Goal: Transaction & Acquisition: Purchase product/service

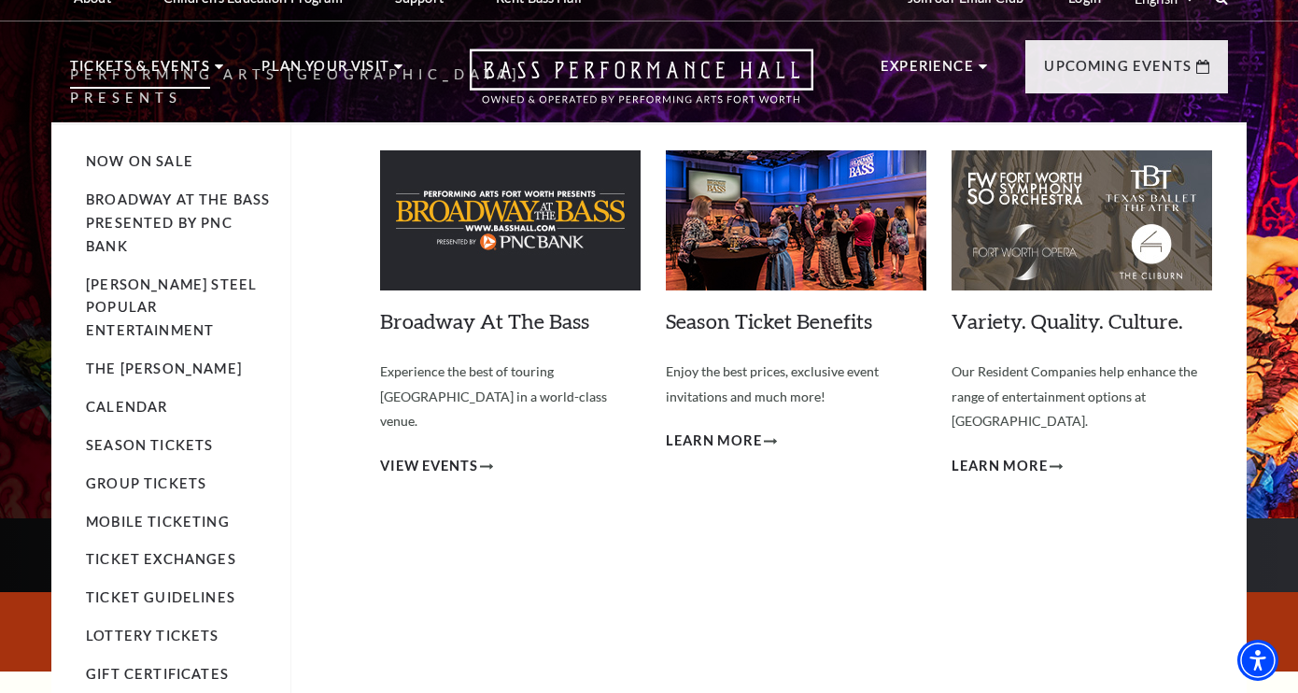
scroll to position [17, 0]
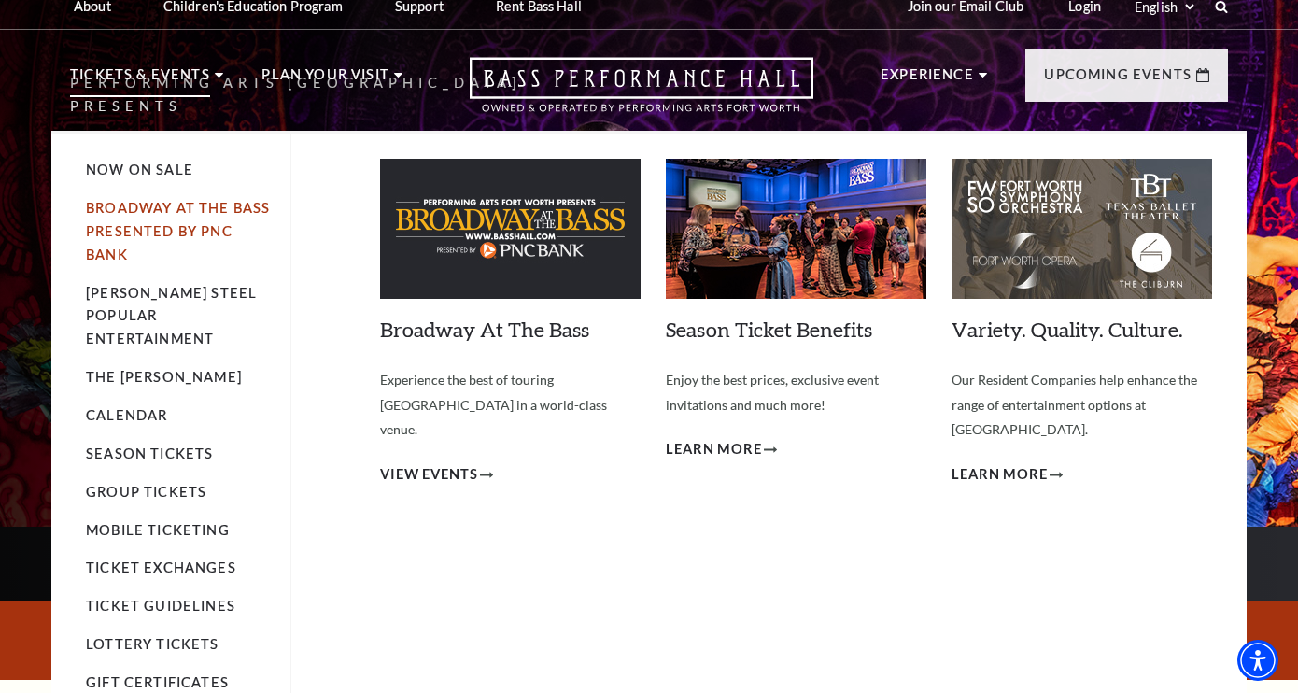
click at [150, 208] on link "Broadway At The Bass presented by PNC Bank" at bounding box center [178, 231] width 184 height 63
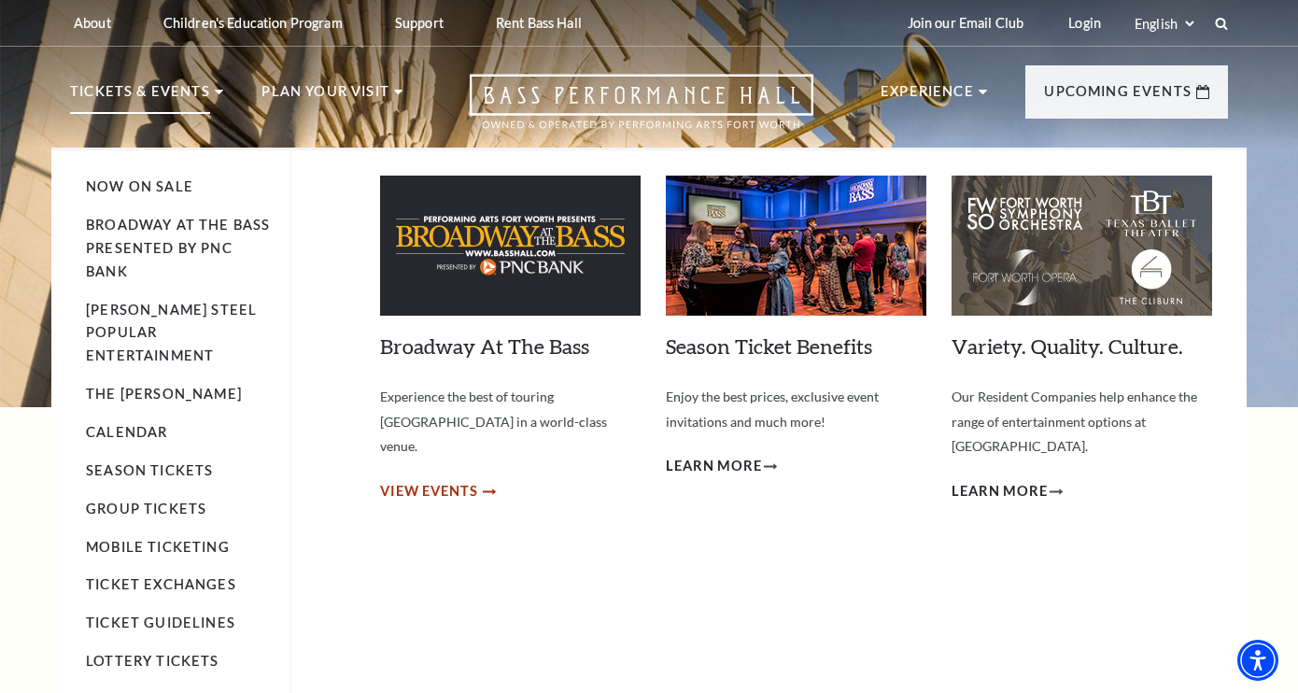
click at [437, 480] on span "View Events" at bounding box center [429, 491] width 98 height 23
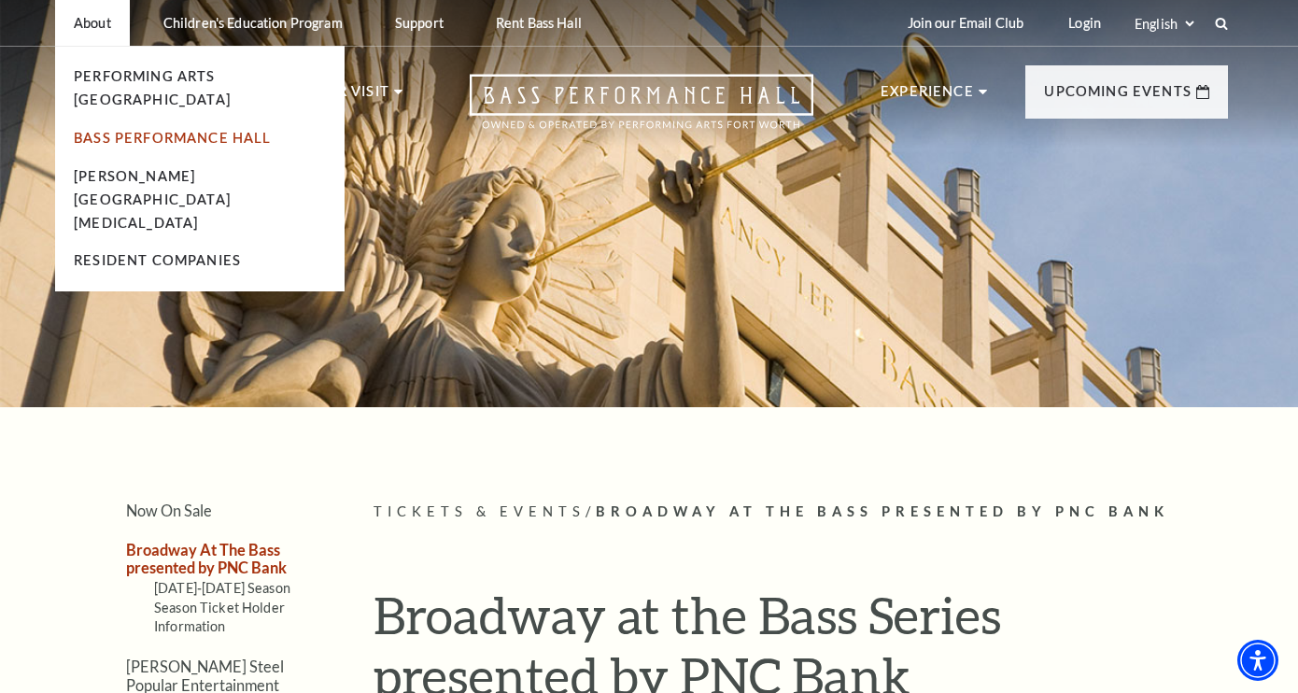
click at [120, 130] on link "Bass Performance Hall" at bounding box center [173, 138] width 198 height 16
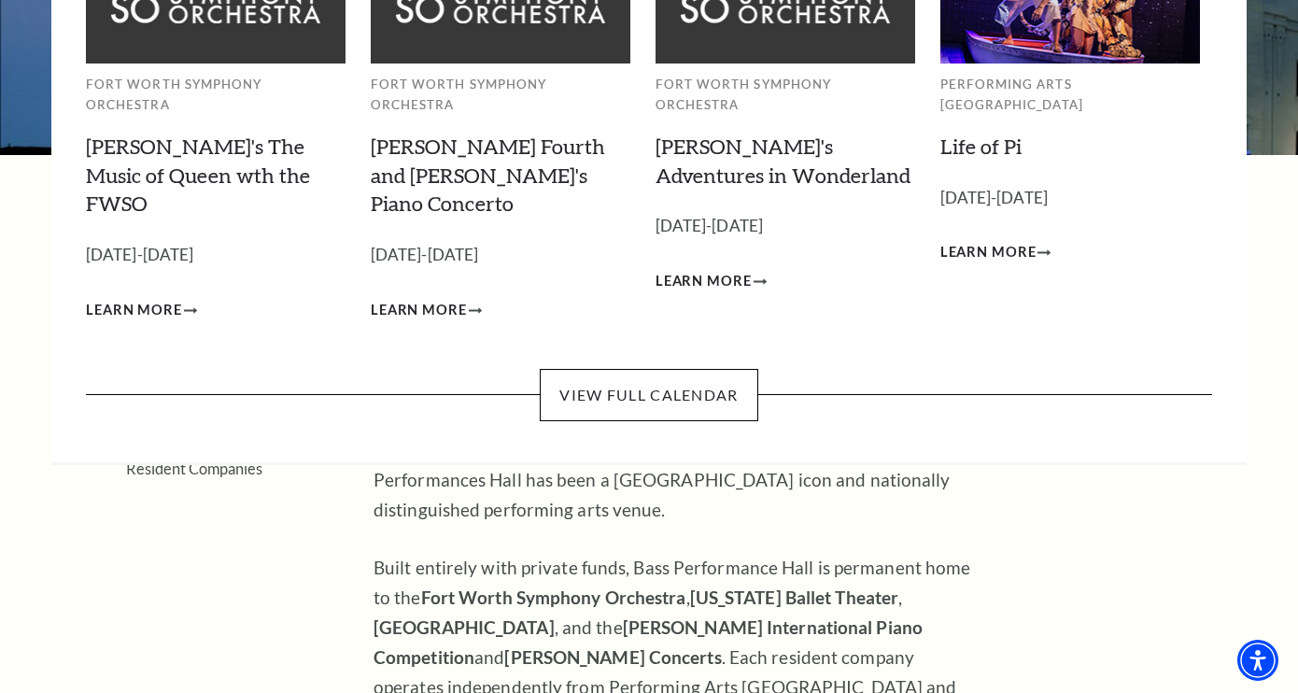
scroll to position [253, 0]
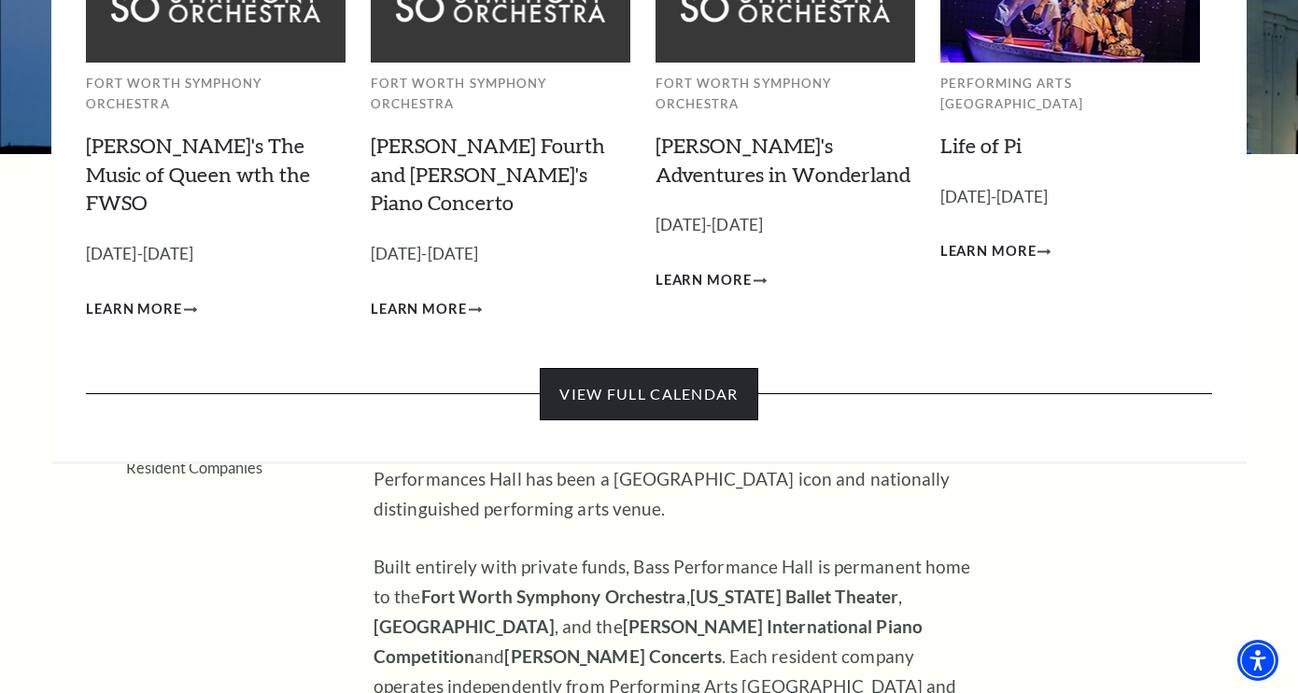
click at [671, 368] on link "View Full Calendar" at bounding box center [649, 394] width 218 height 52
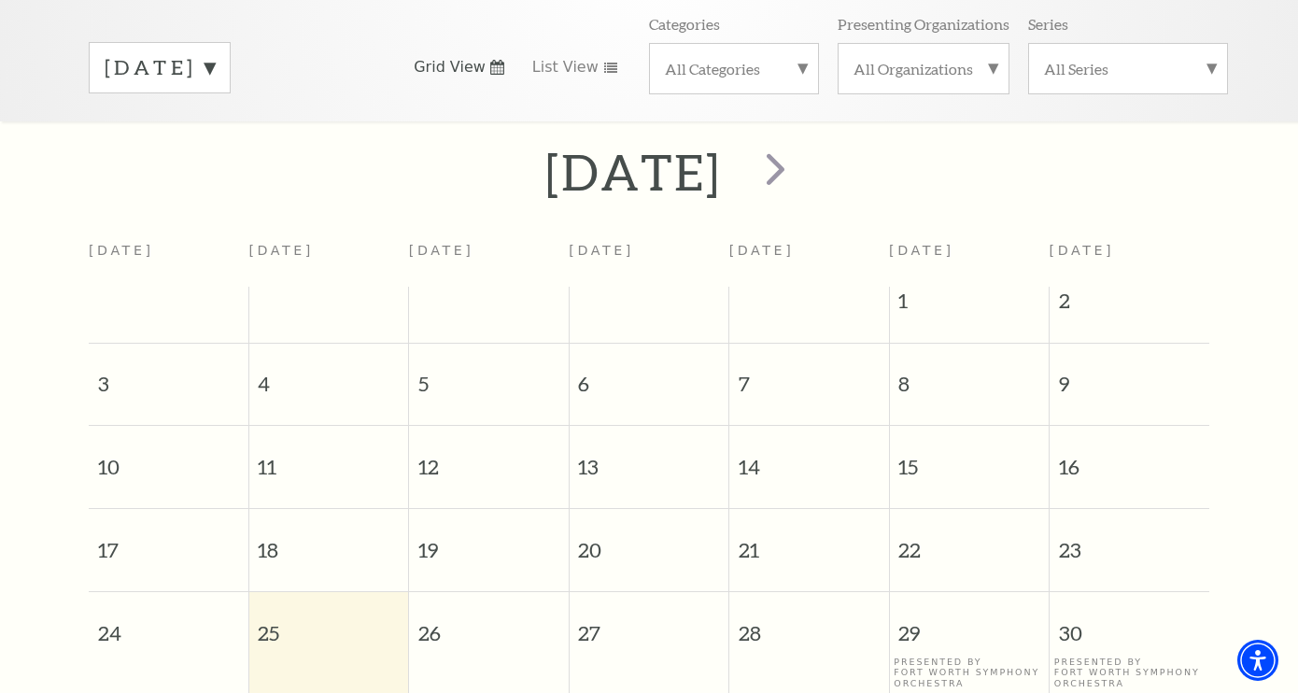
scroll to position [287, 0]
click at [802, 146] on span "next" at bounding box center [775, 168] width 53 height 53
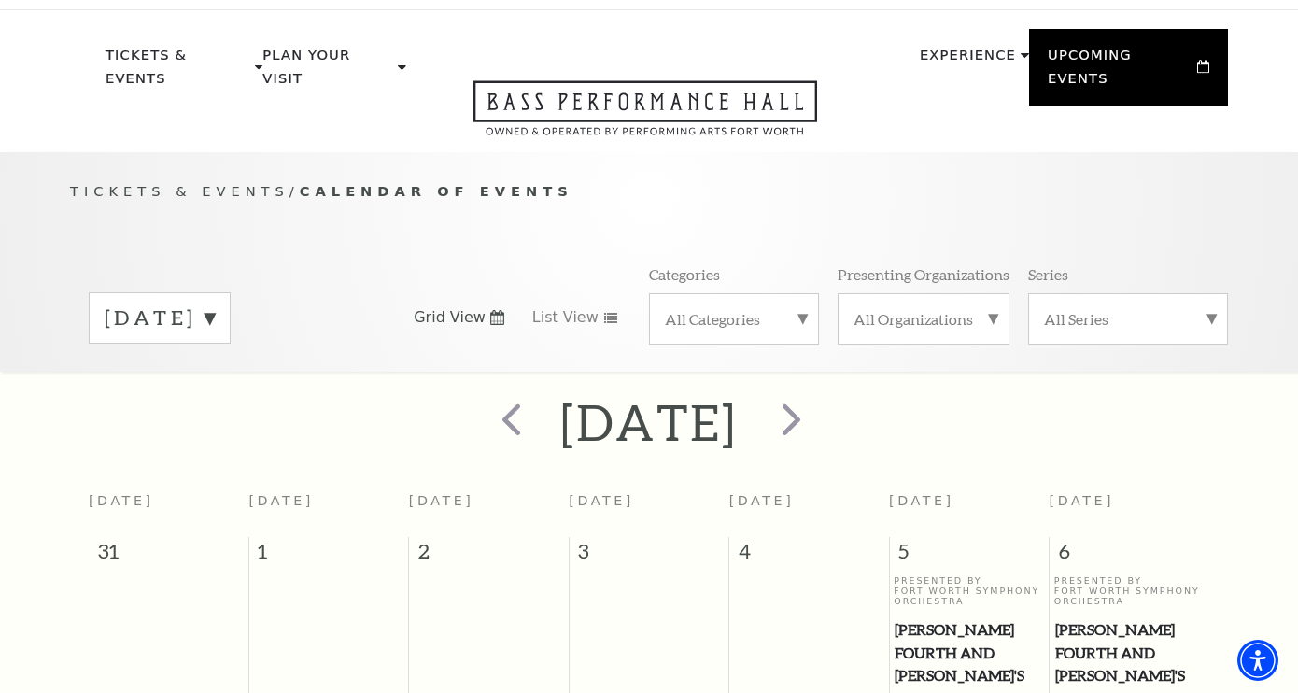
scroll to position [37, 0]
click at [818, 405] on span "next" at bounding box center [791, 417] width 53 height 53
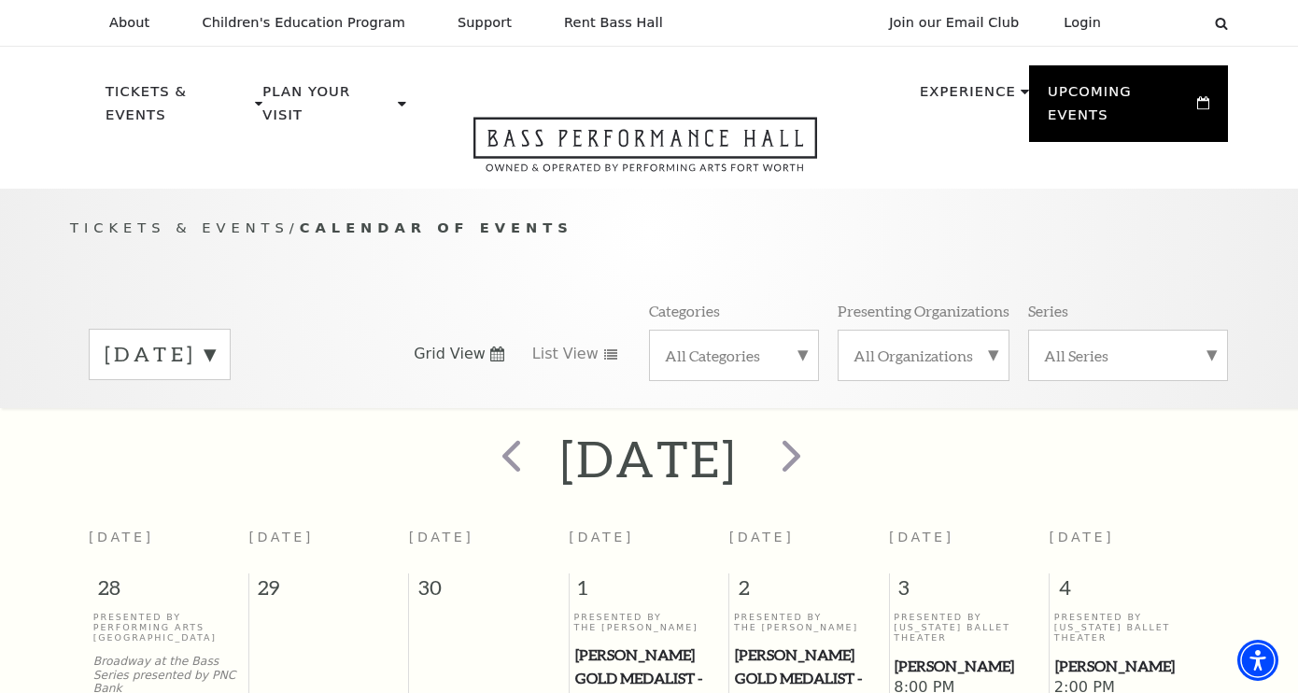
scroll to position [0, 0]
click at [818, 439] on span "next" at bounding box center [791, 455] width 53 height 53
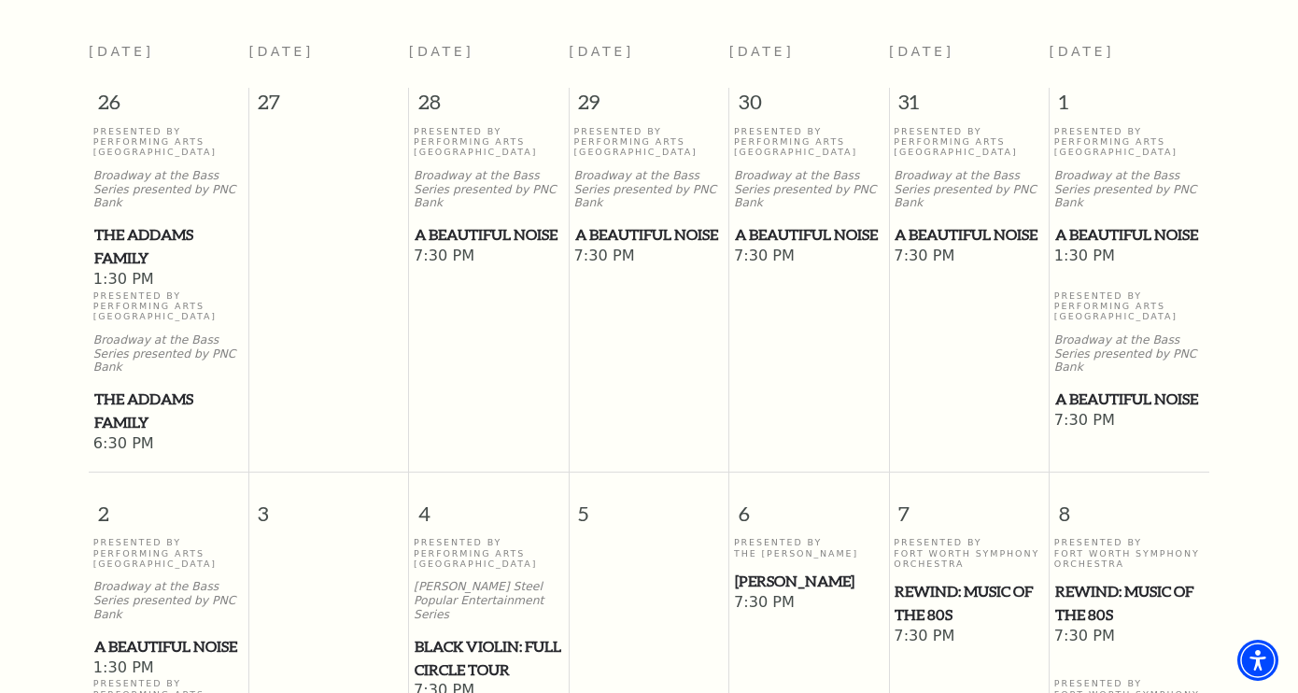
scroll to position [498, 0]
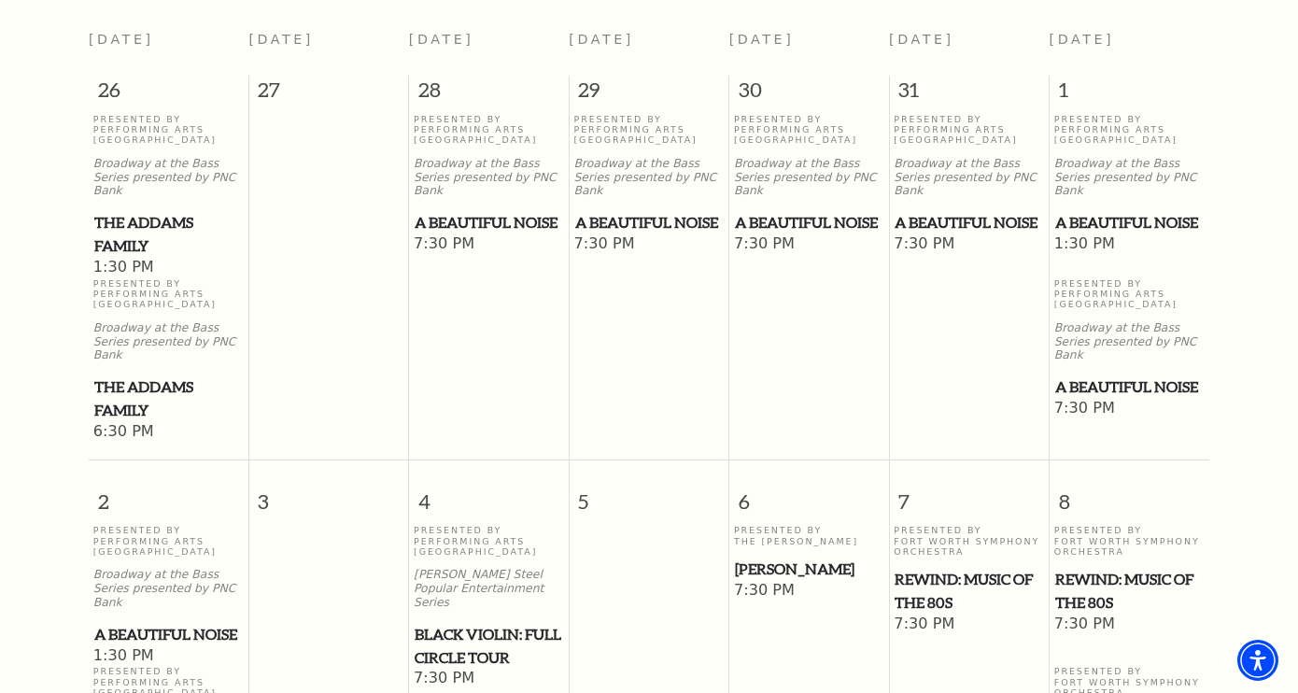
click at [1080, 211] on span "A Beautiful Noise" at bounding box center [1129, 222] width 148 height 23
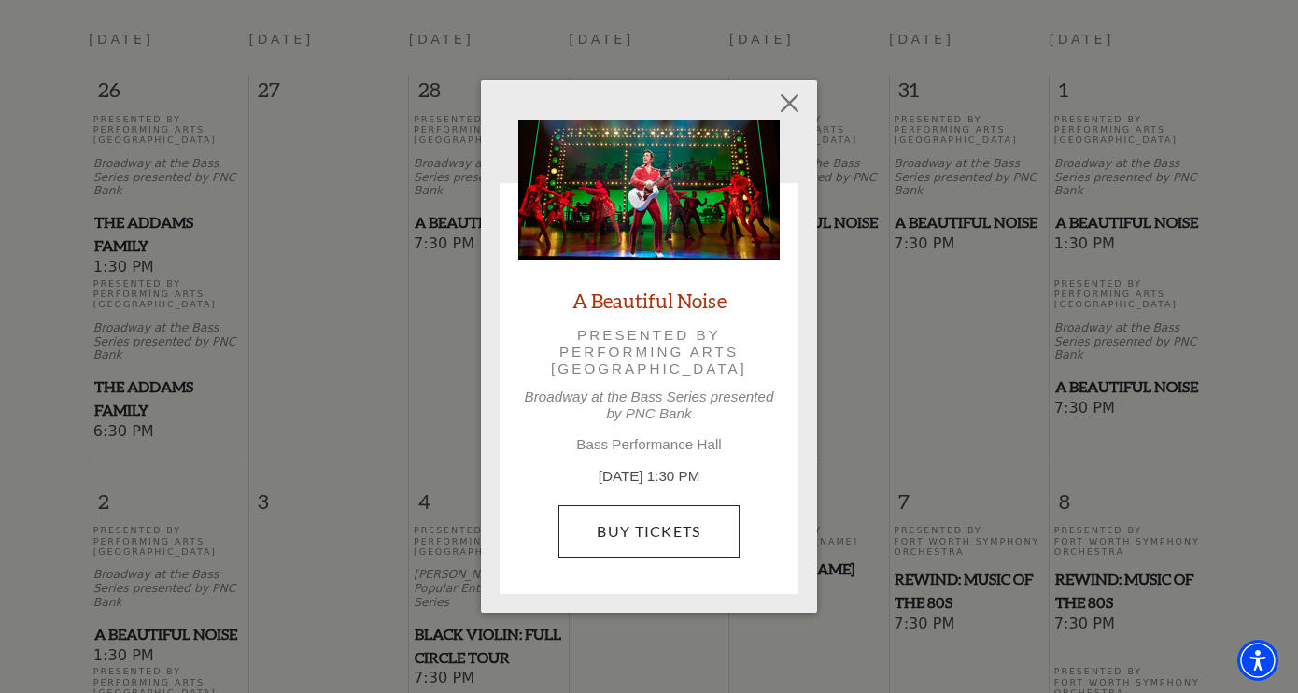
click at [632, 532] on link "Buy Tickets" at bounding box center [648, 531] width 180 height 52
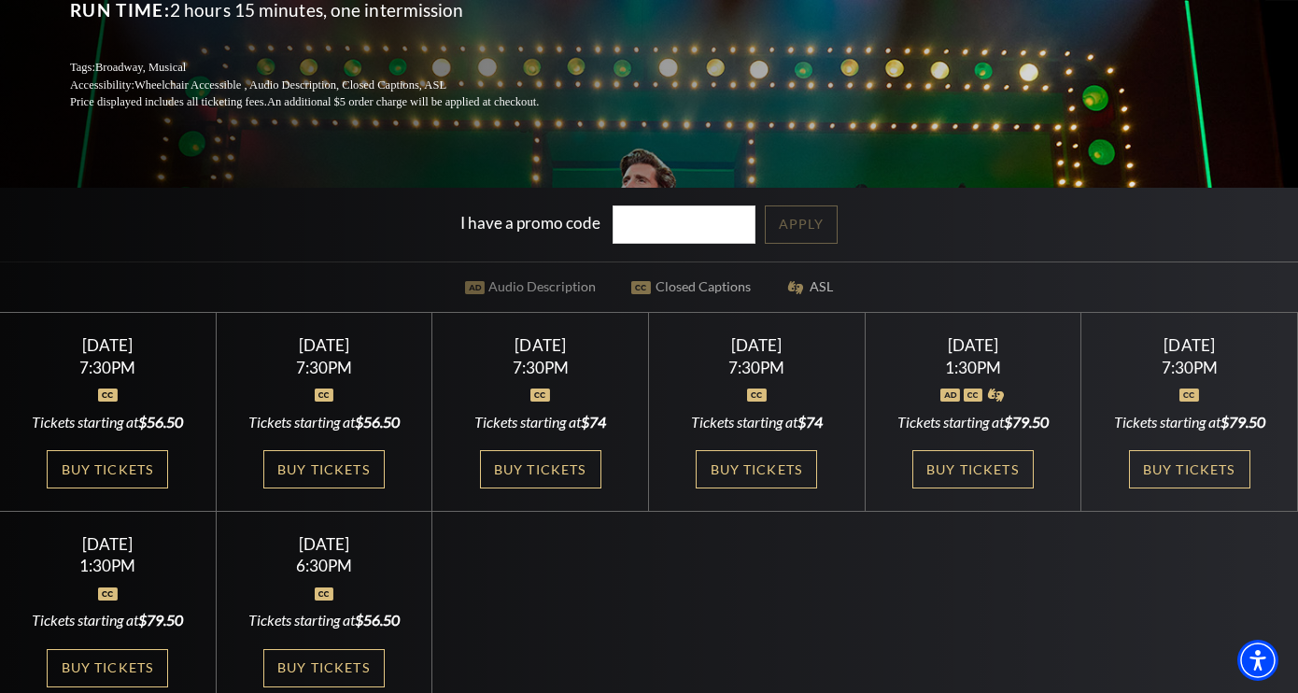
scroll to position [359, 0]
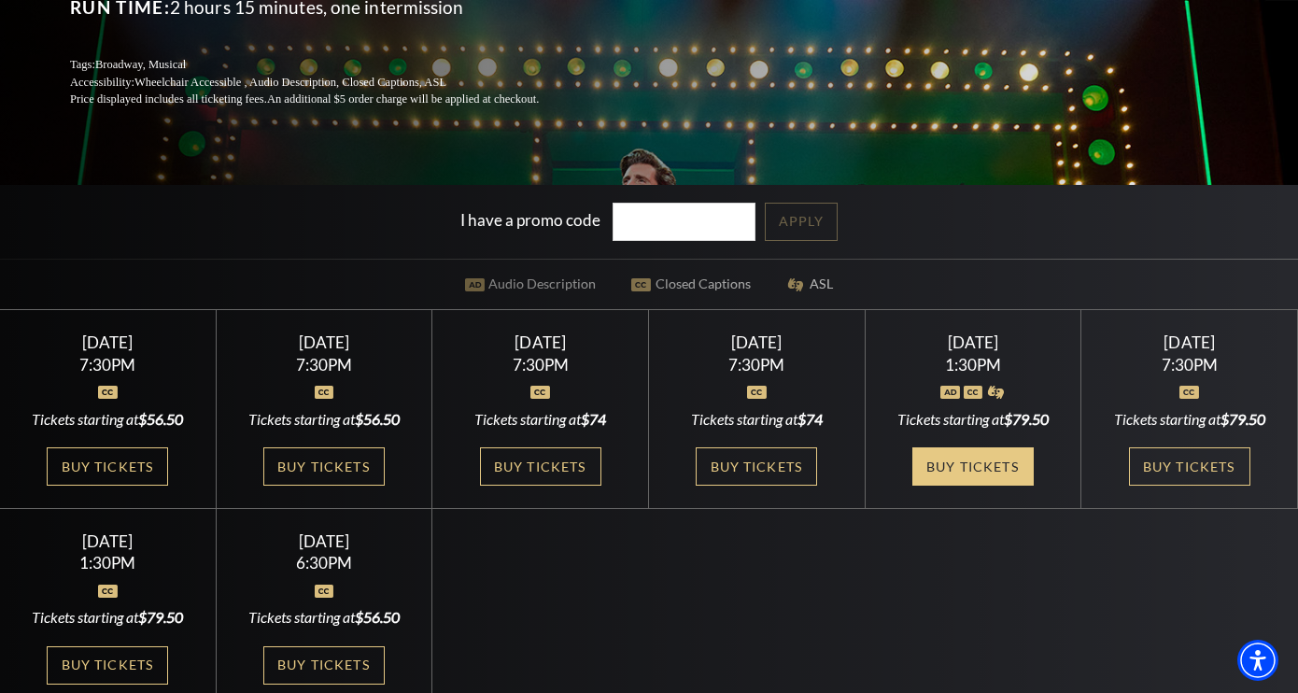
click at [979, 462] on link "Buy Tickets" at bounding box center [972, 466] width 121 height 38
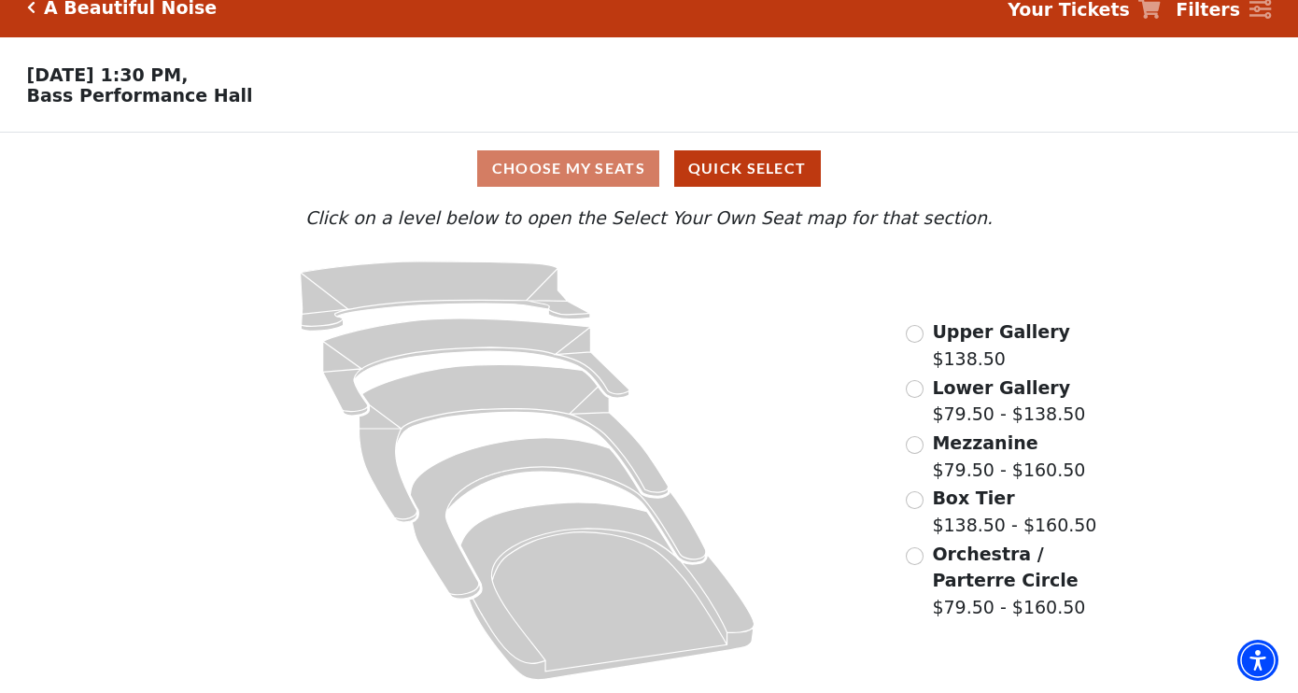
scroll to position [21, 0]
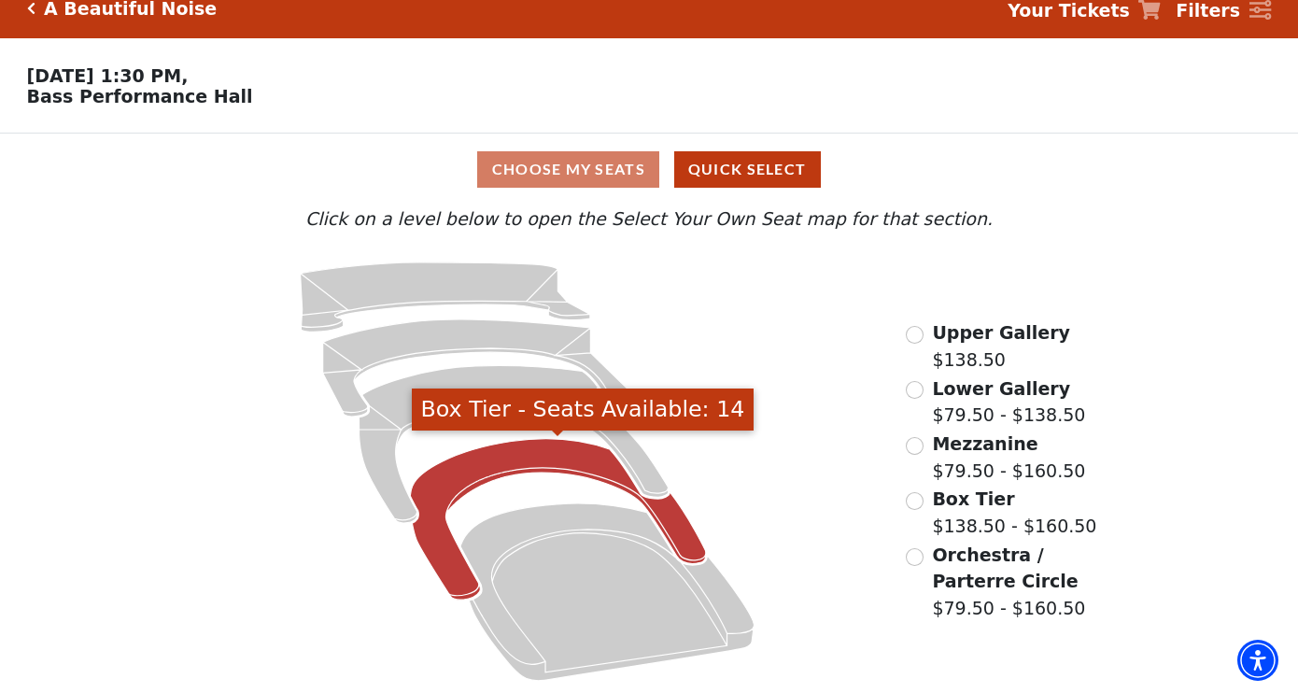
click at [569, 463] on icon "Box Tier - Seats Available: 14" at bounding box center [558, 520] width 296 height 162
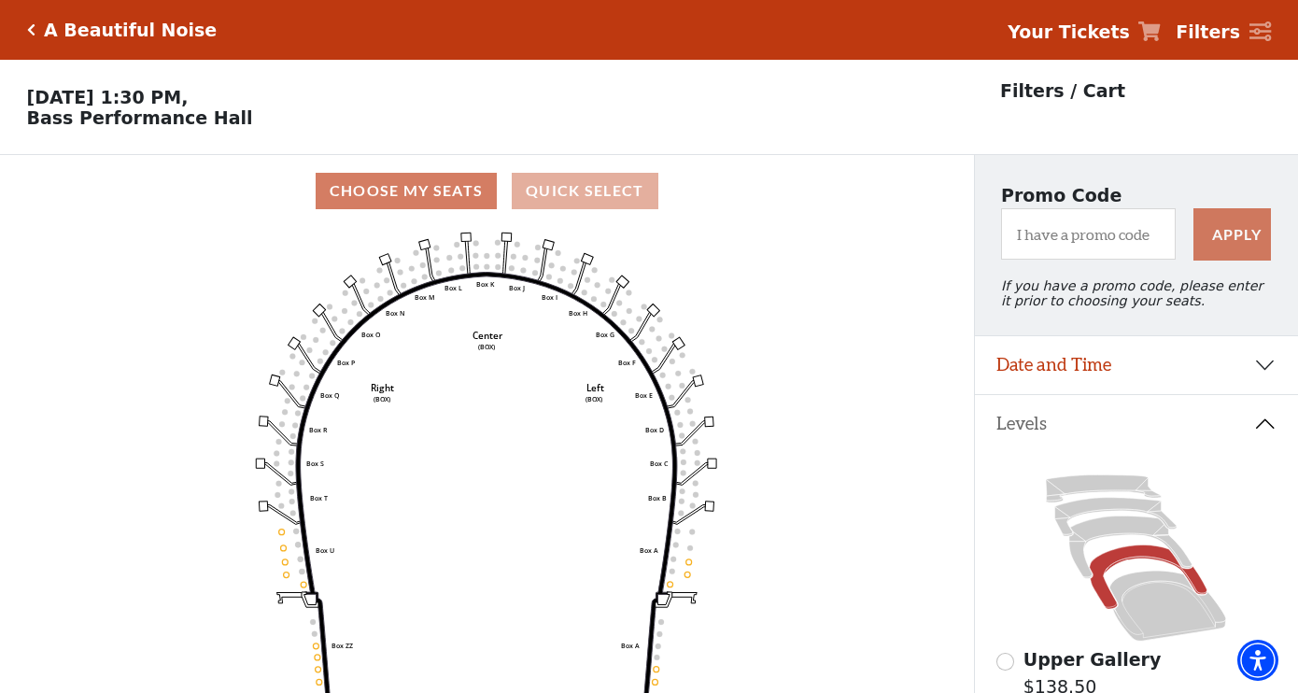
scroll to position [0, 0]
click at [31, 32] on icon "Click here to go back to filters" at bounding box center [31, 29] width 8 height 13
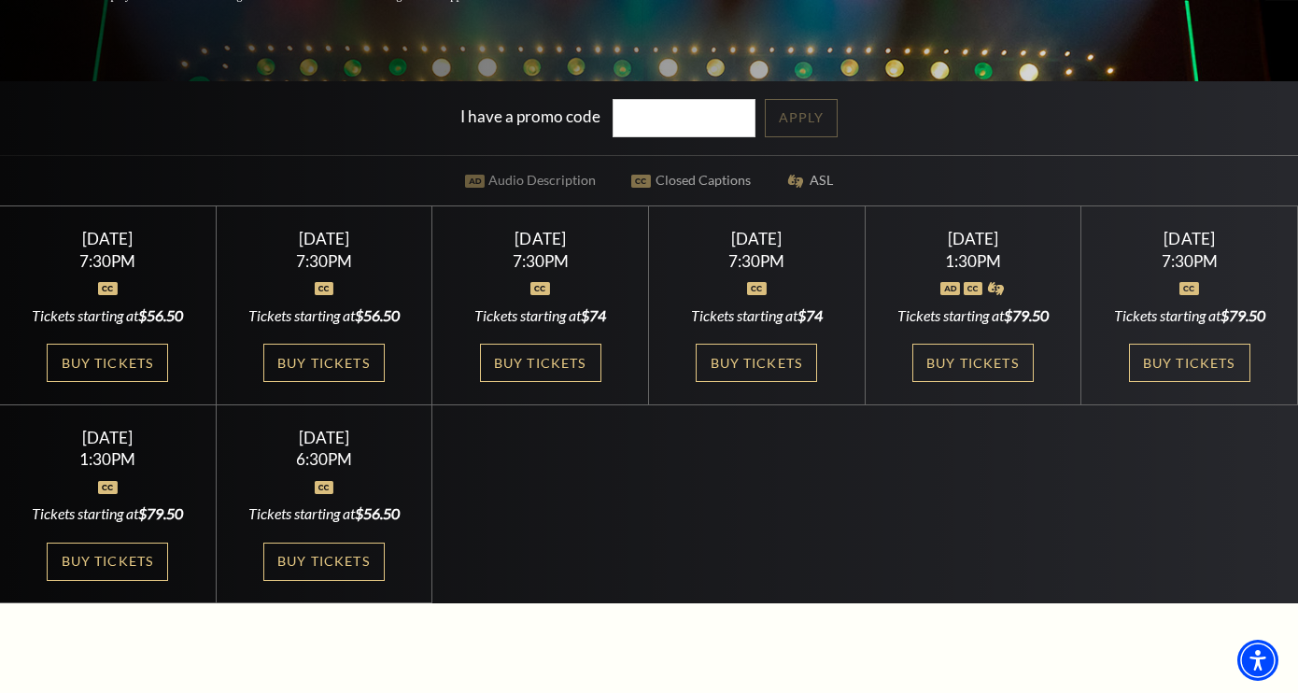
scroll to position [465, 0]
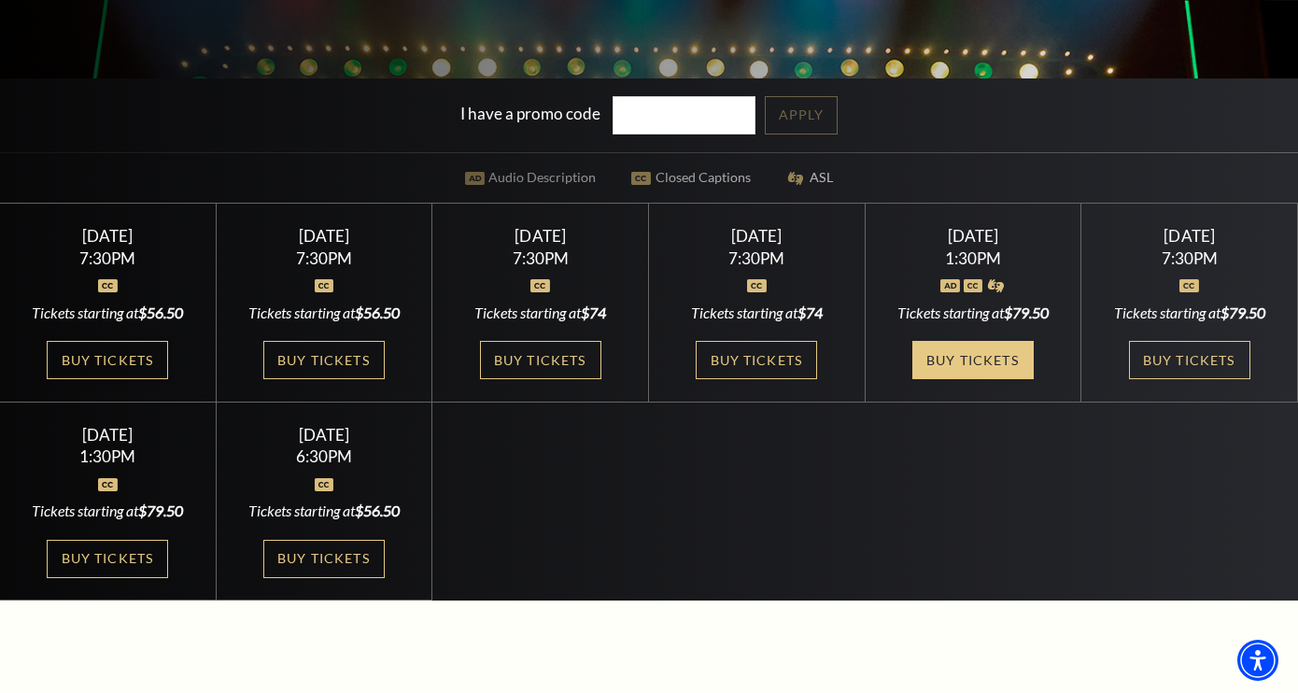
click at [967, 354] on link "Buy Tickets" at bounding box center [972, 360] width 121 height 38
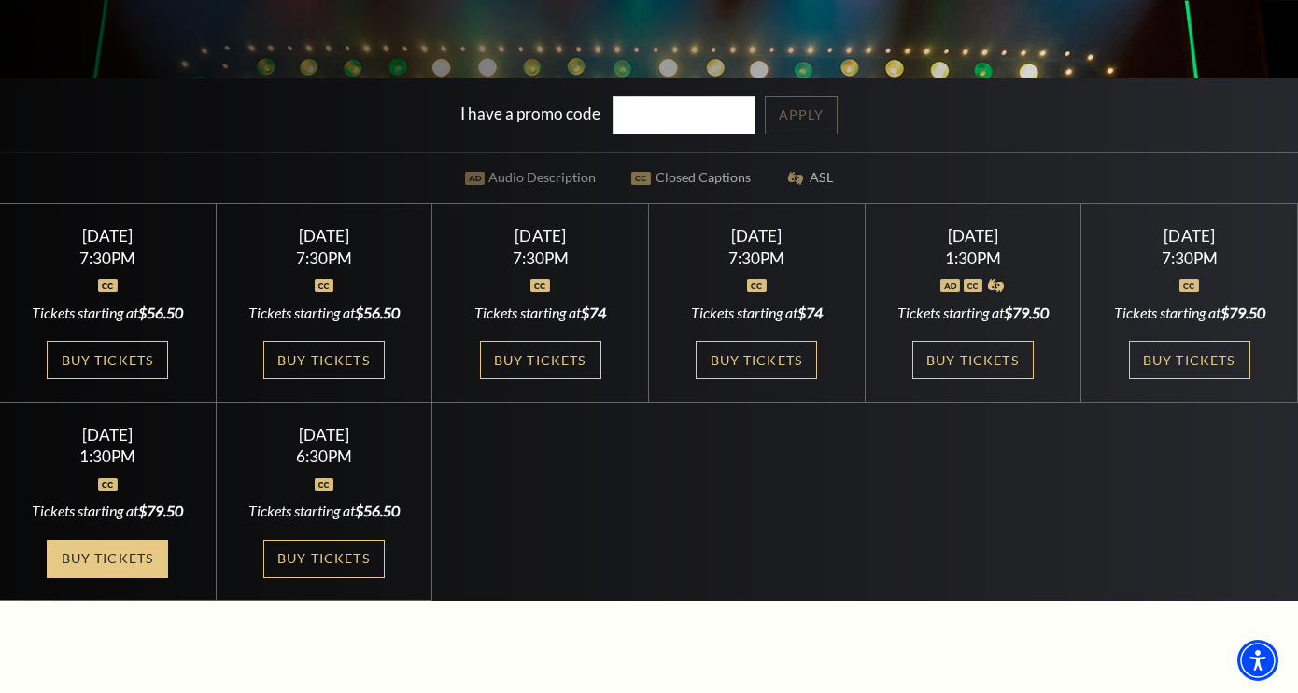
click at [124, 546] on link "Buy Tickets" at bounding box center [107, 559] width 121 height 38
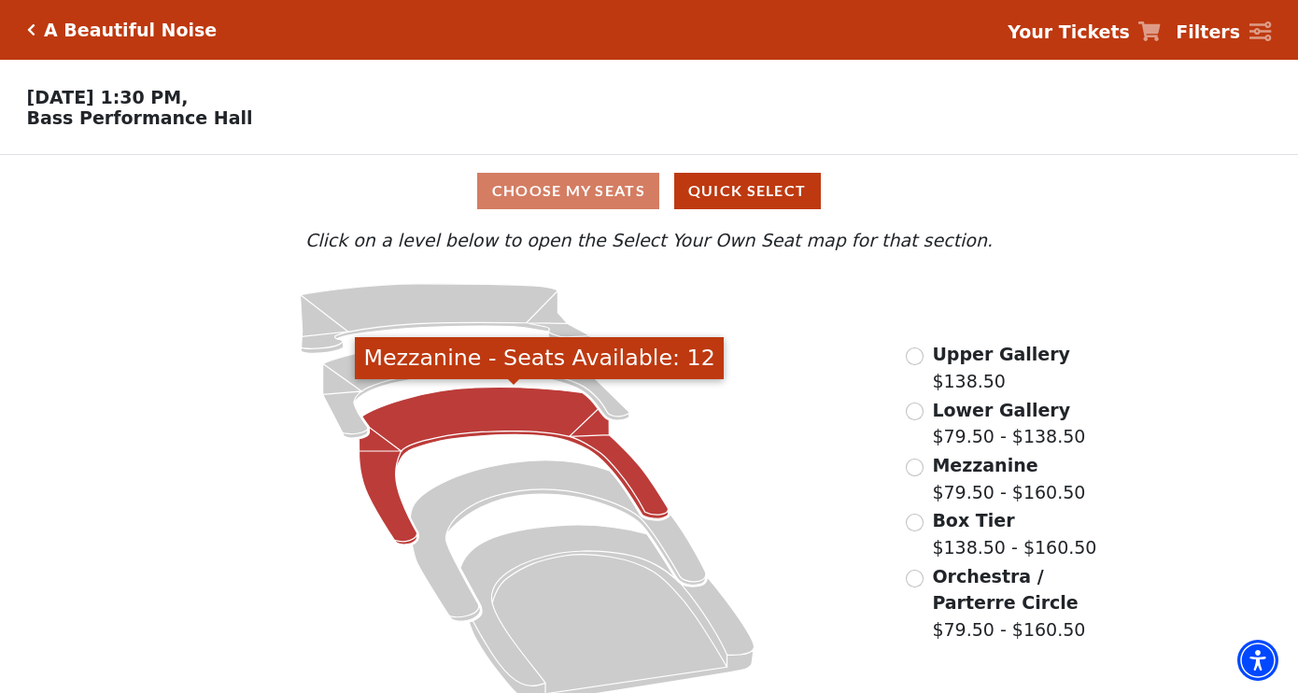
click at [543, 398] on icon "Mezzanine - Seats Available: 12" at bounding box center [513, 466] width 309 height 158
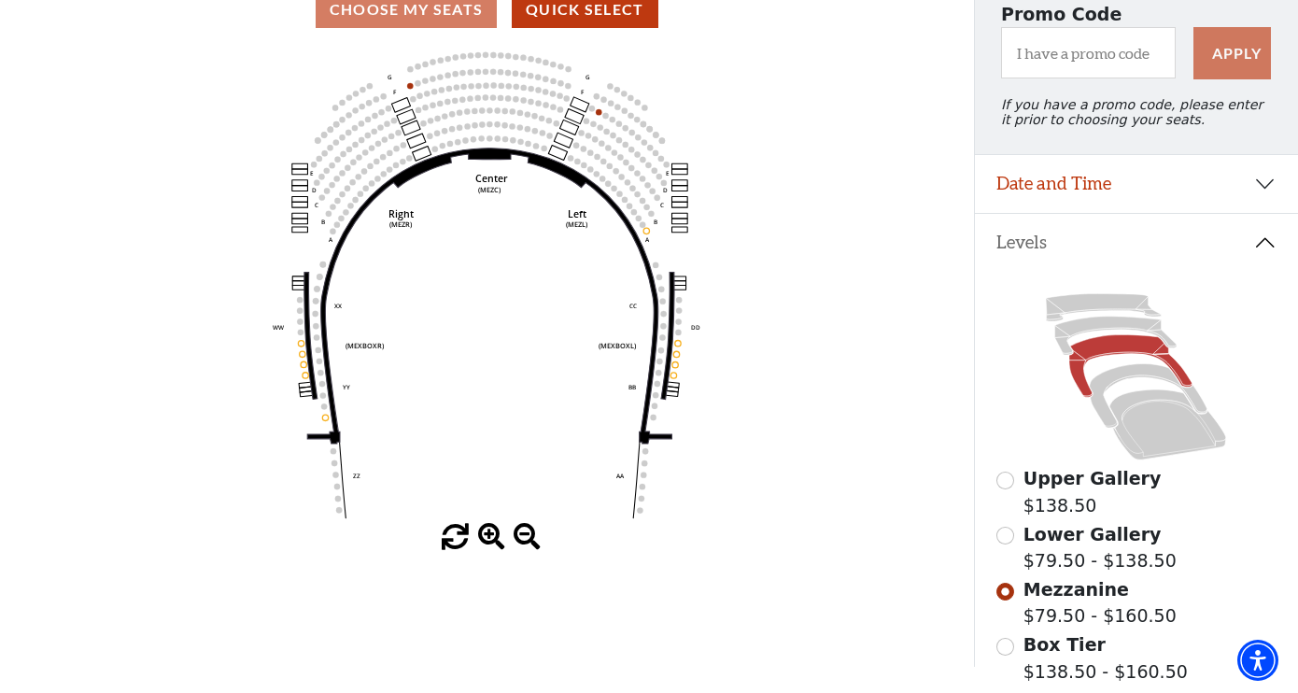
scroll to position [183, 0]
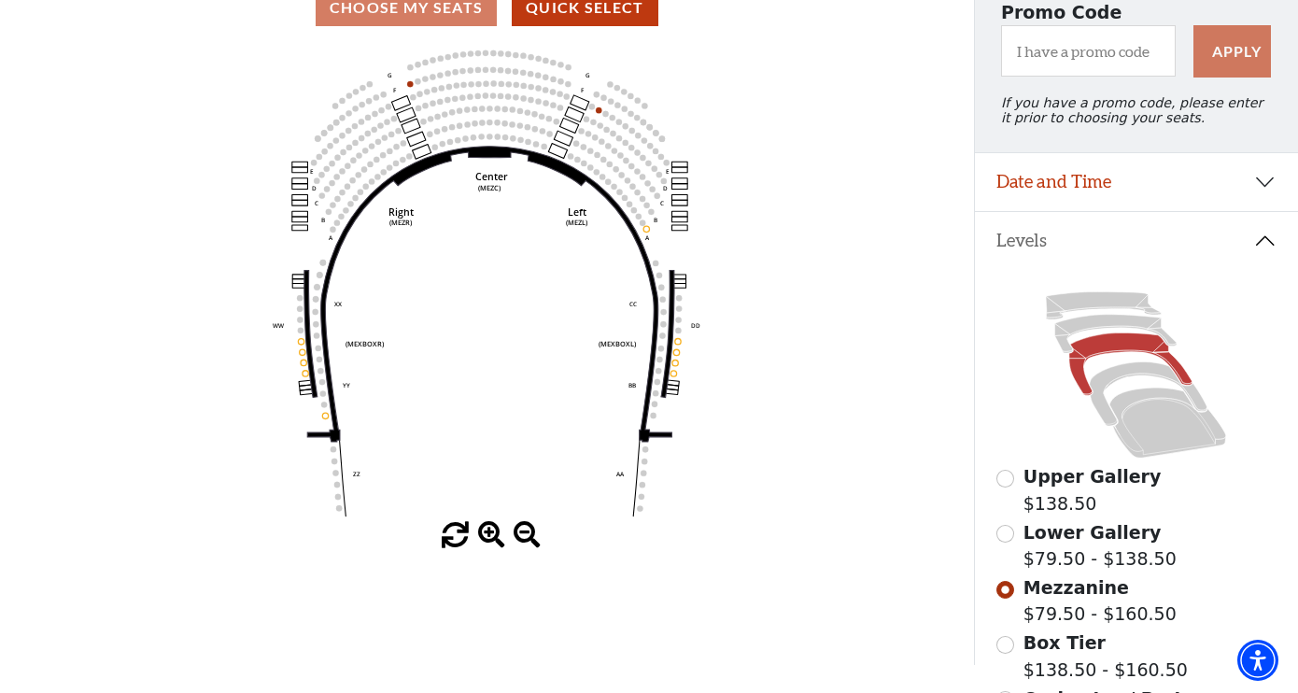
click at [1009, 532] on input "Lower Gallery$79.50 - $138.50\a" at bounding box center [1005, 534] width 18 height 18
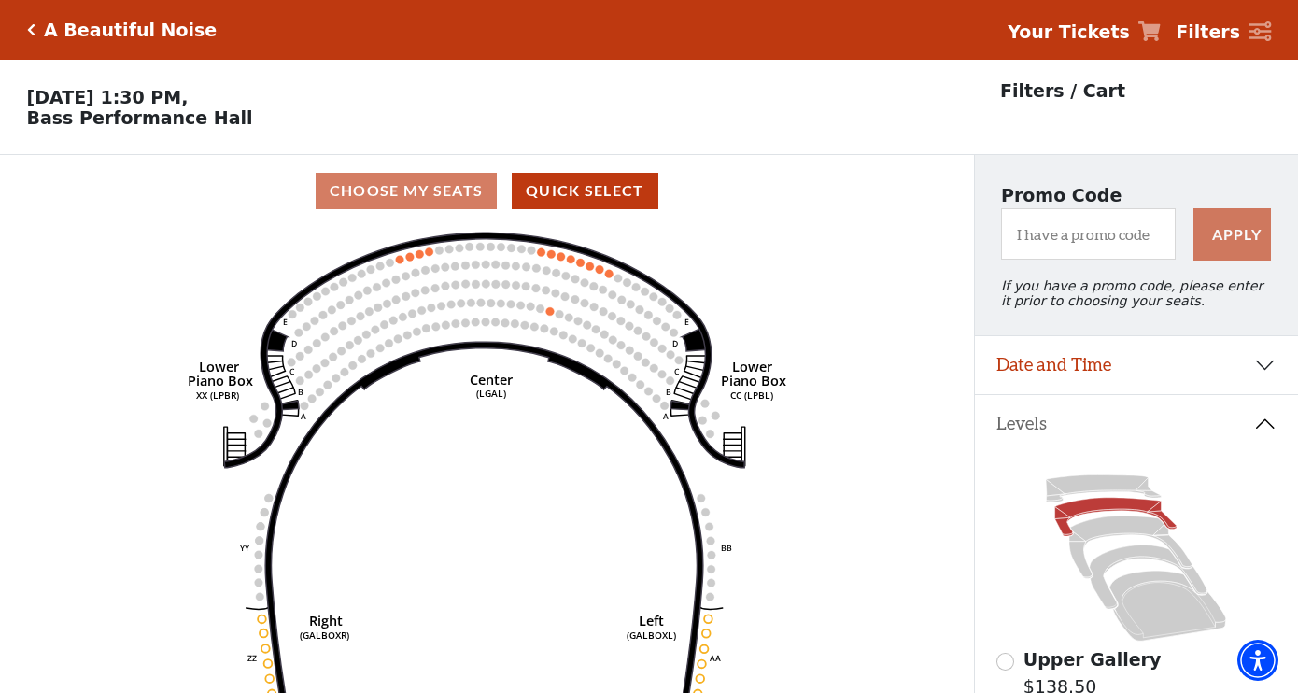
scroll to position [0, 0]
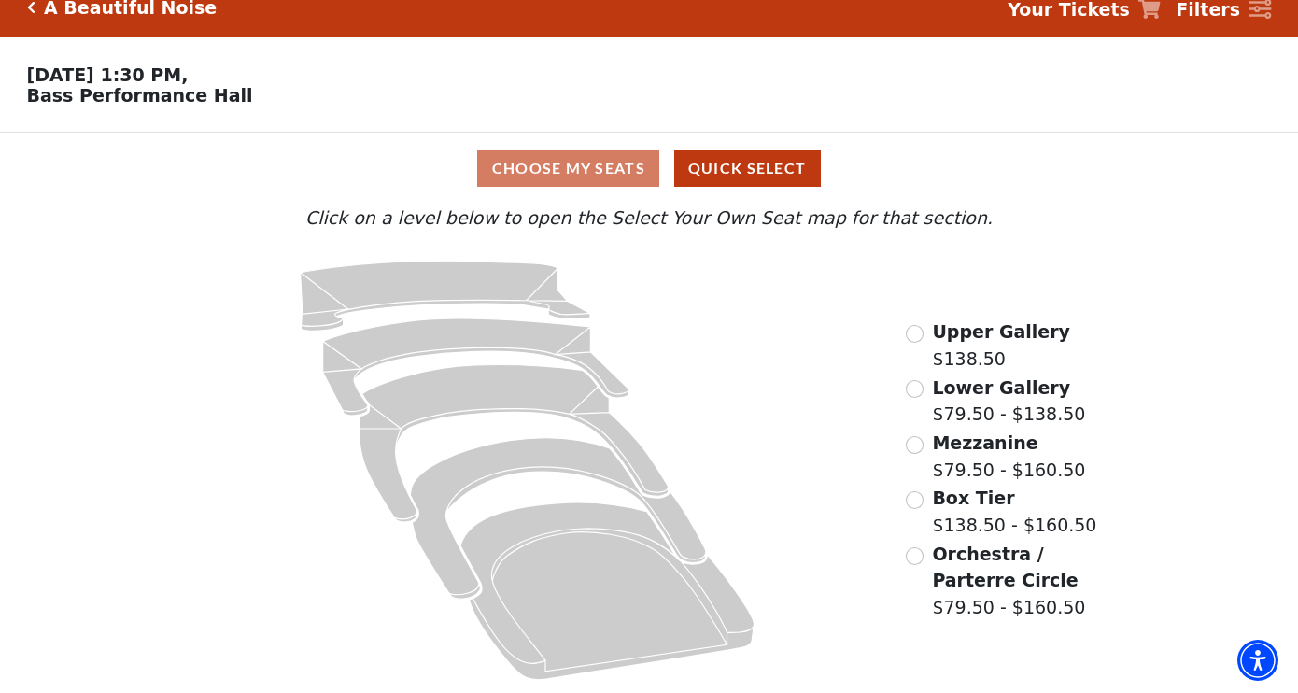
scroll to position [21, 0]
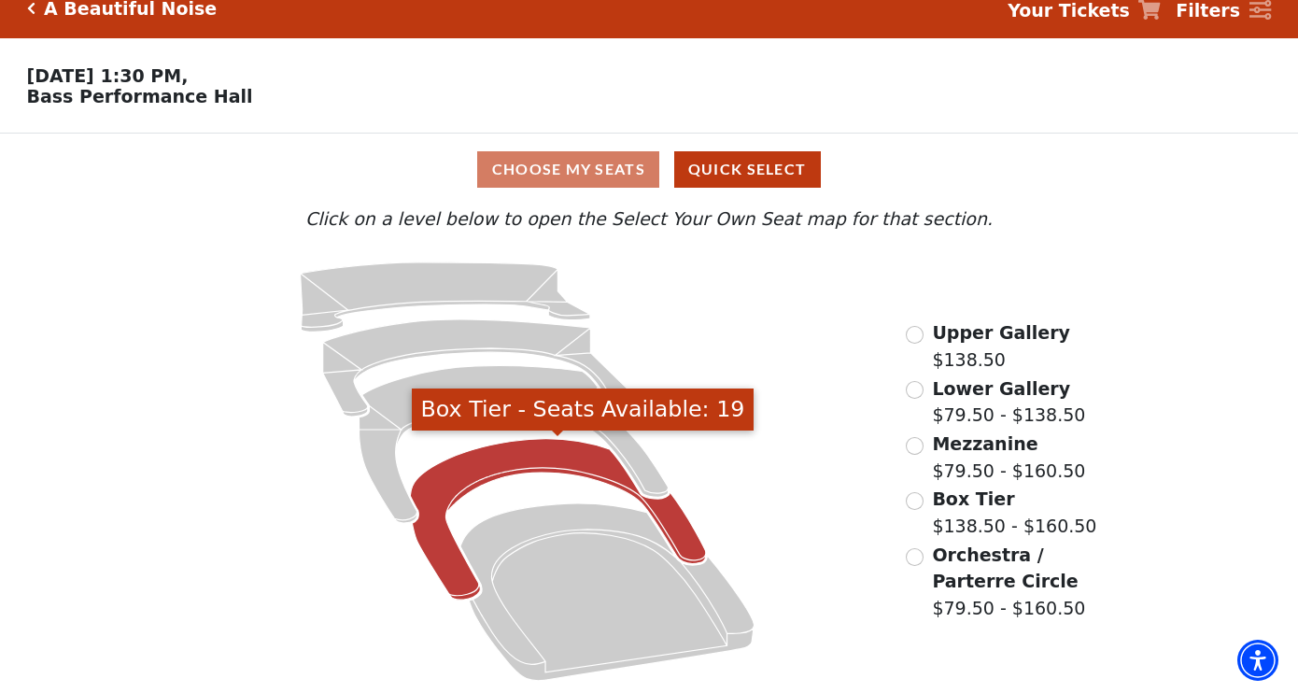
click at [564, 453] on icon "Box Tier - Seats Available: 19" at bounding box center [558, 520] width 296 height 162
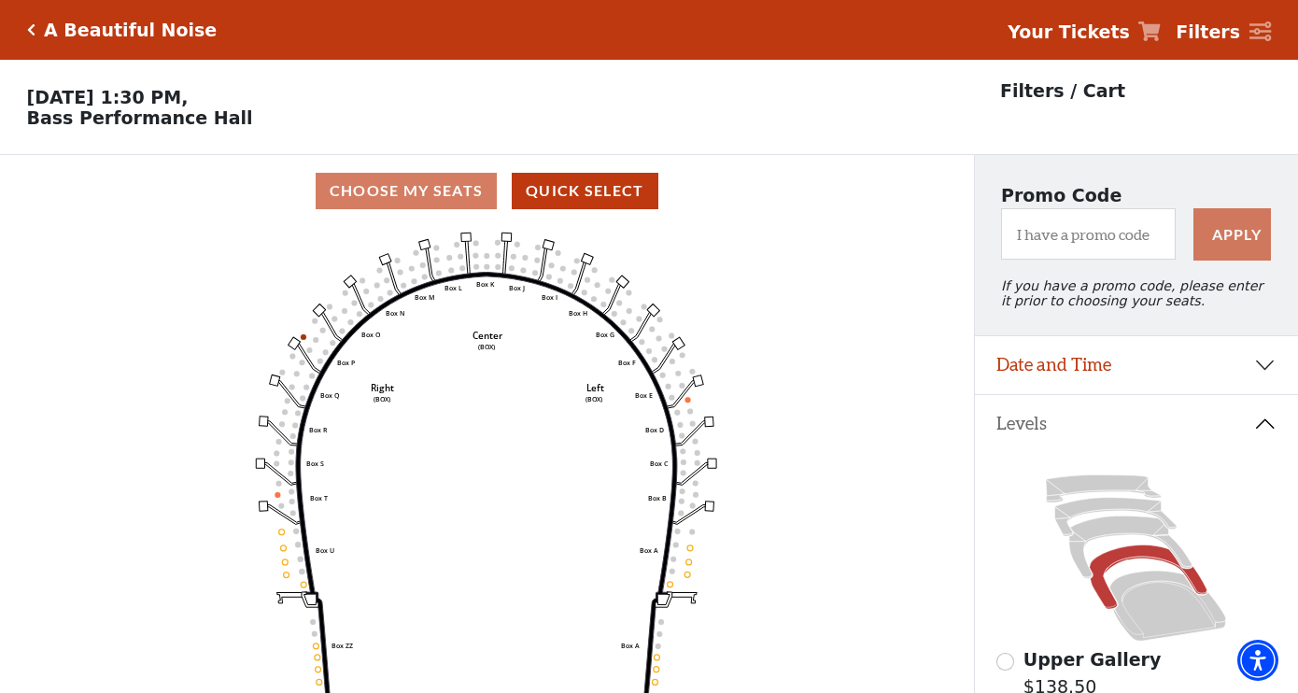
scroll to position [87, 0]
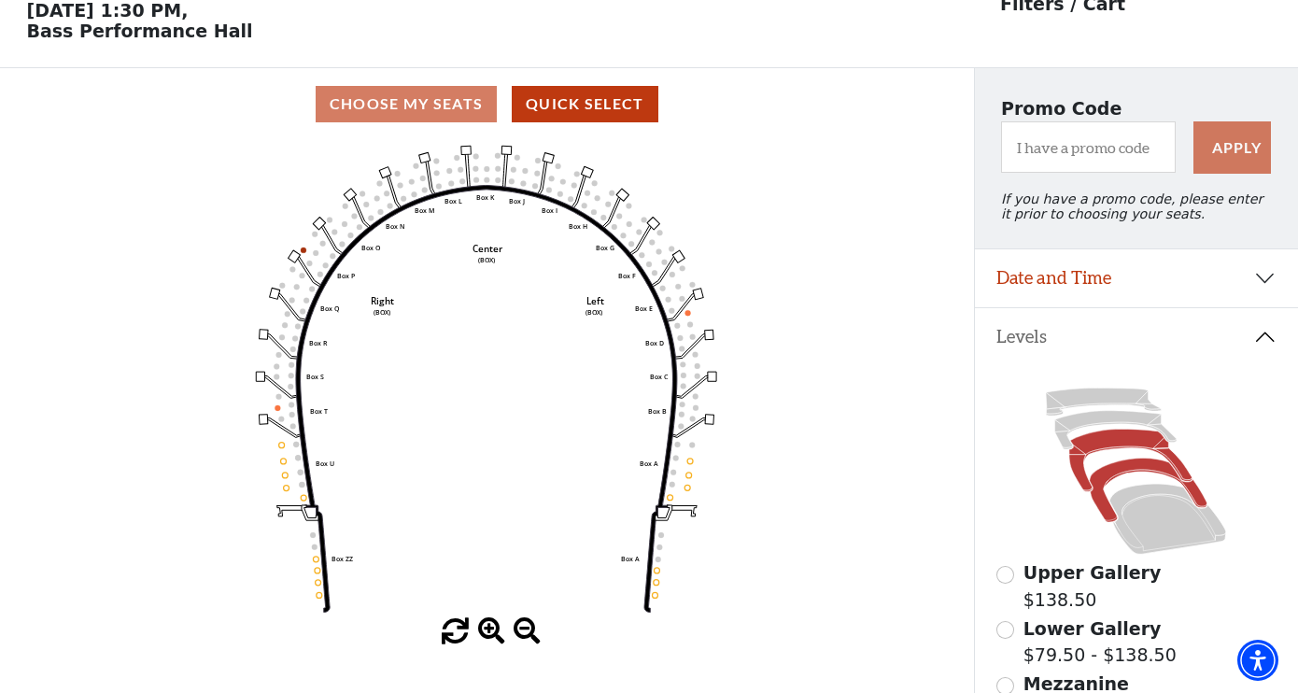
click at [1105, 441] on icon at bounding box center [1130, 460] width 122 height 63
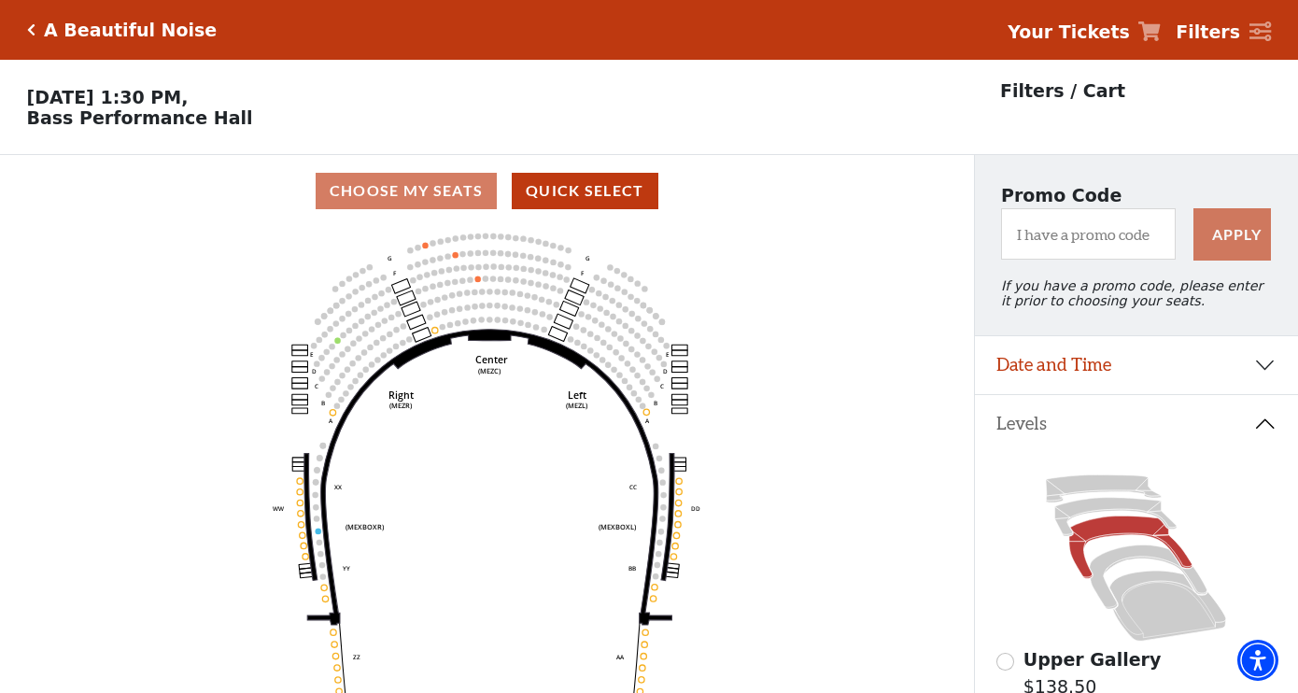
scroll to position [0, 0]
click at [35, 29] on div "A Beautiful Noise" at bounding box center [126, 30] width 182 height 21
click at [30, 30] on icon "Click here to go back to filters" at bounding box center [31, 29] width 8 height 13
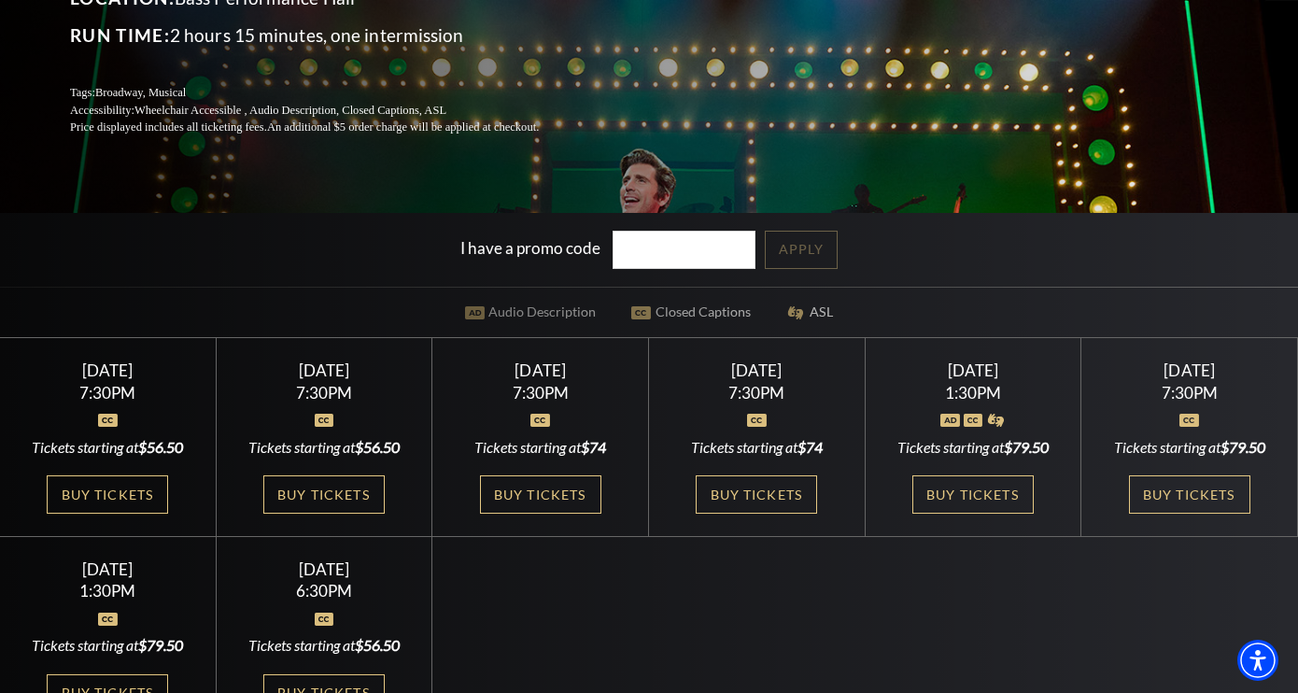
scroll to position [377, 0]
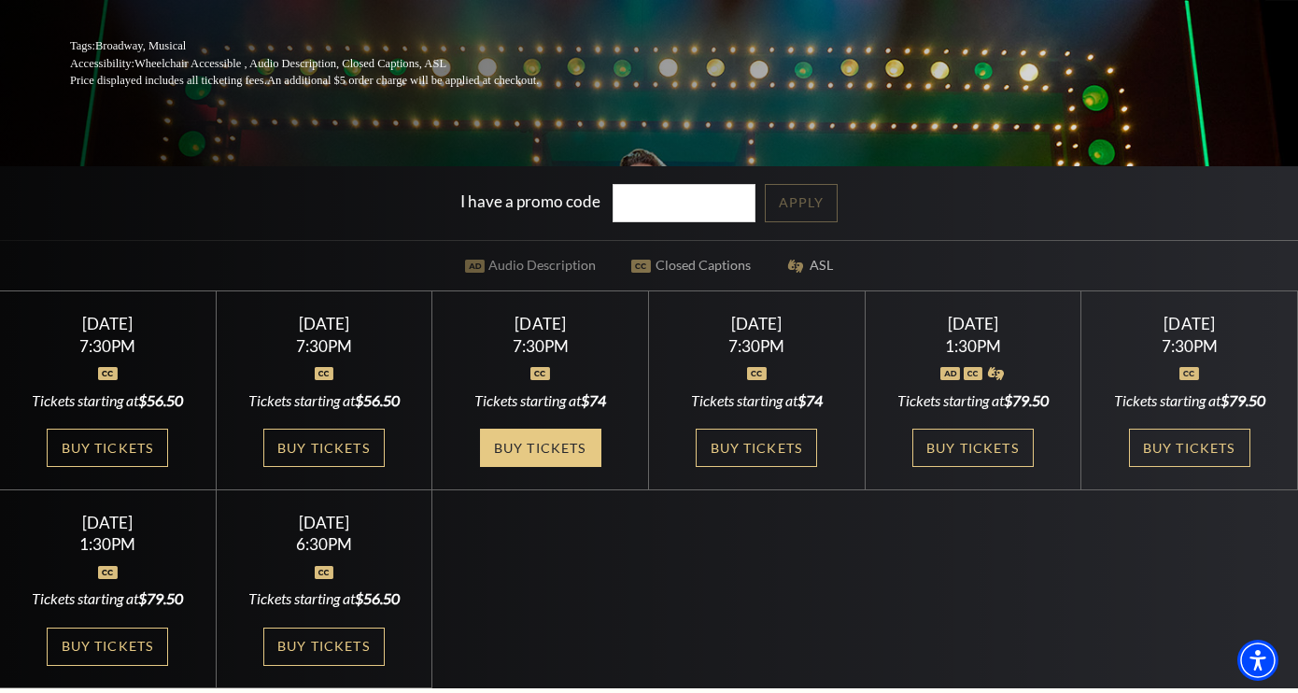
click at [530, 449] on link "Buy Tickets" at bounding box center [540, 448] width 121 height 38
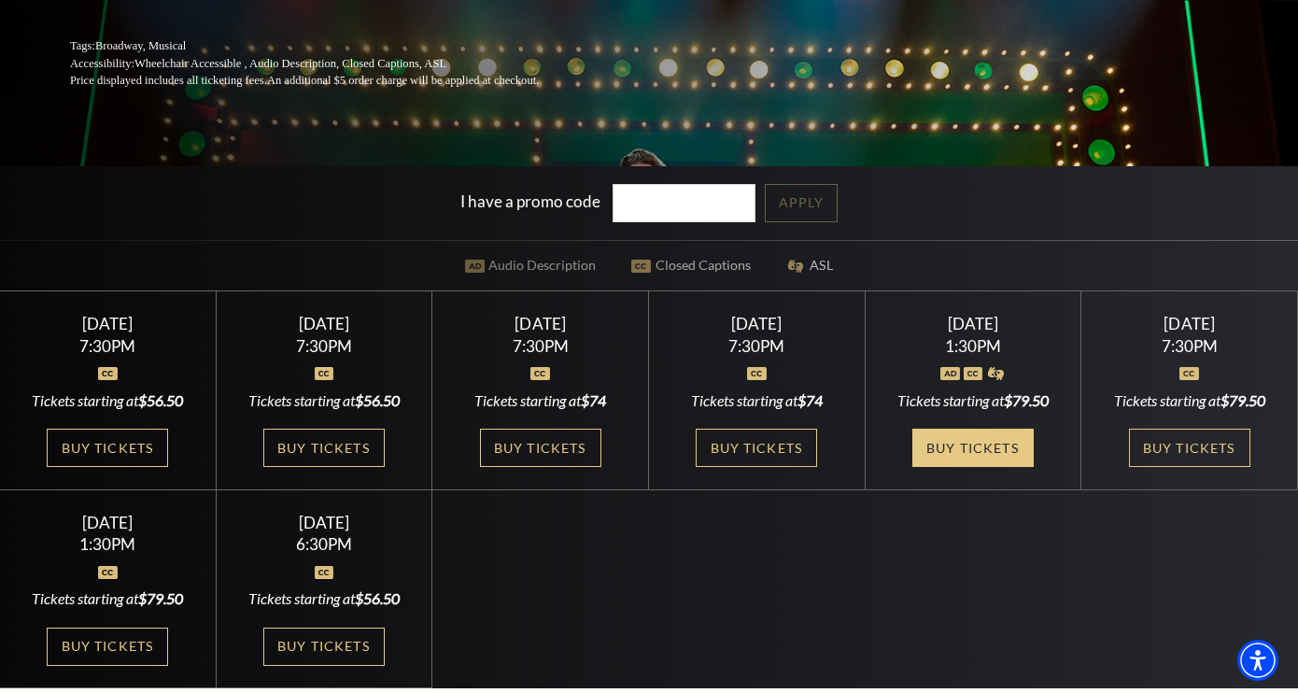
click at [983, 444] on link "Buy Tickets" at bounding box center [972, 448] width 121 height 38
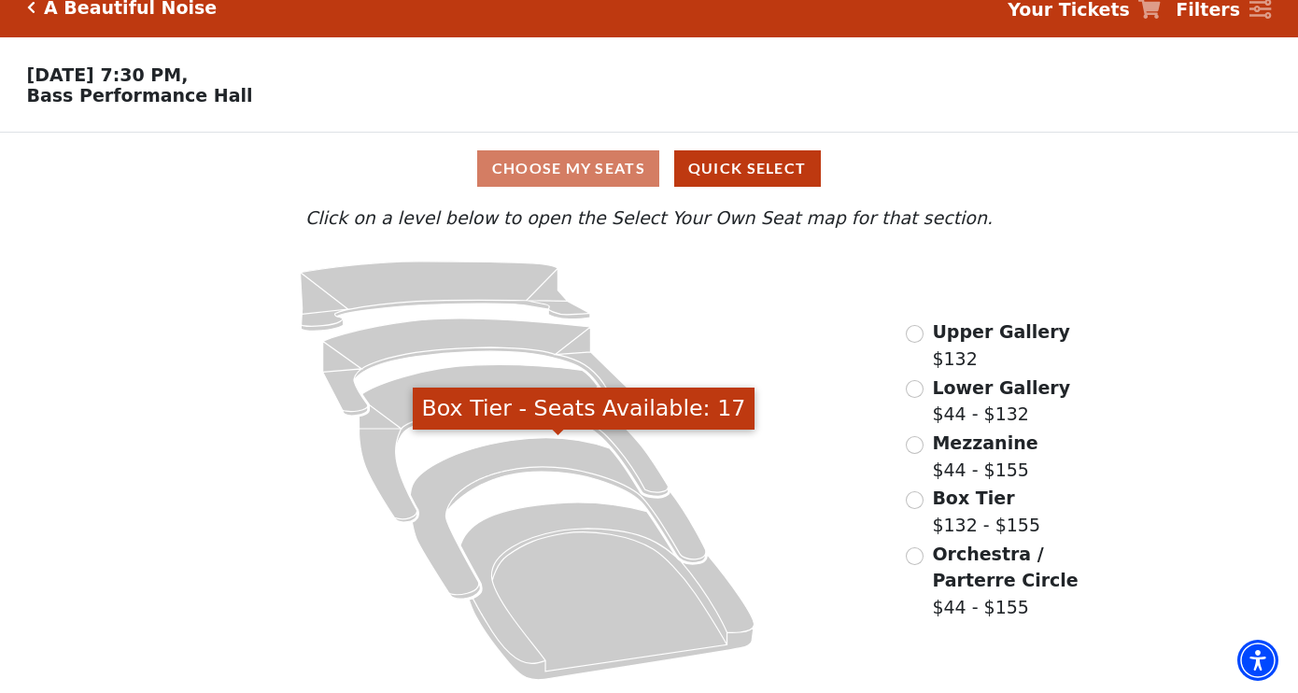
scroll to position [21, 0]
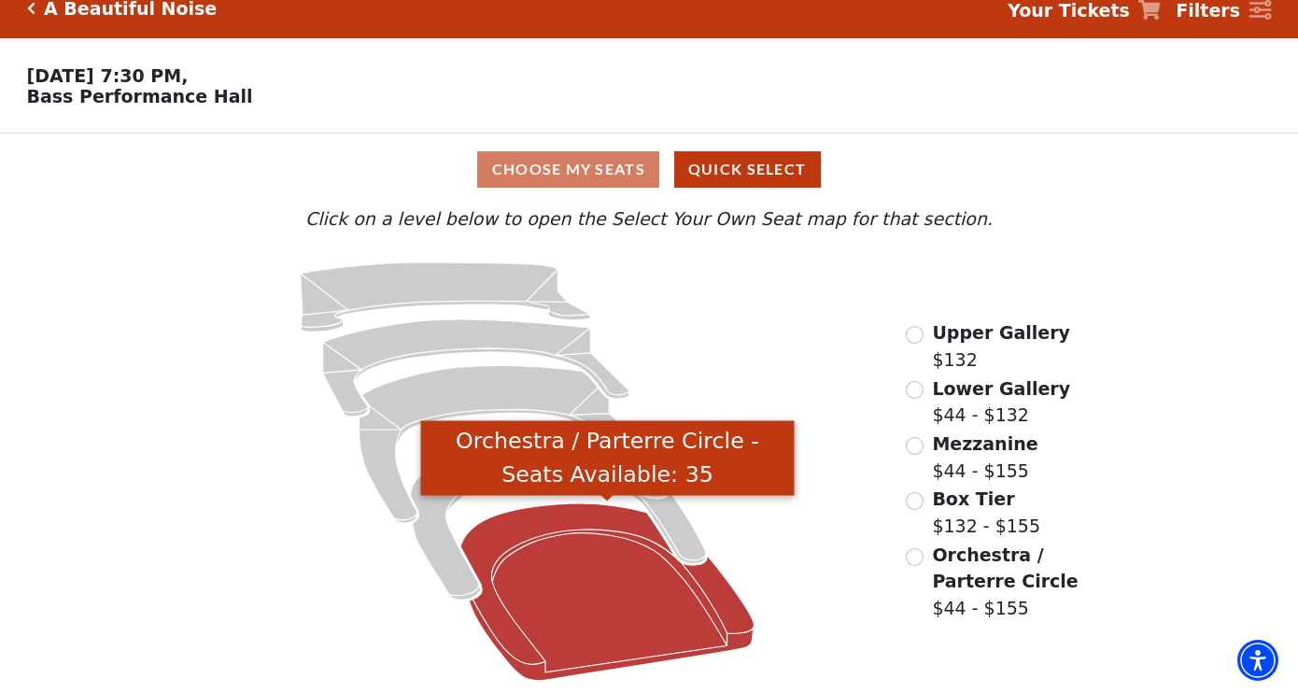
click at [606, 584] on icon "Orchestra / Parterre Circle - Seats Available: 35" at bounding box center [607, 591] width 294 height 177
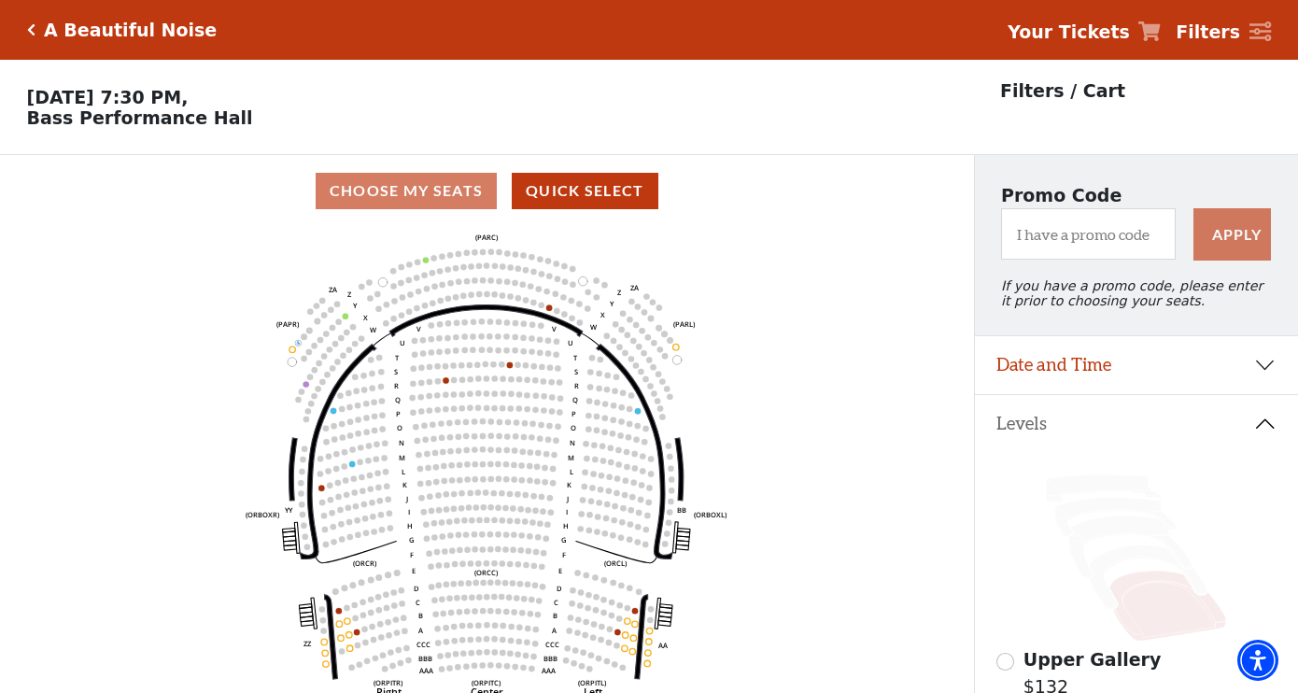
scroll to position [87, 0]
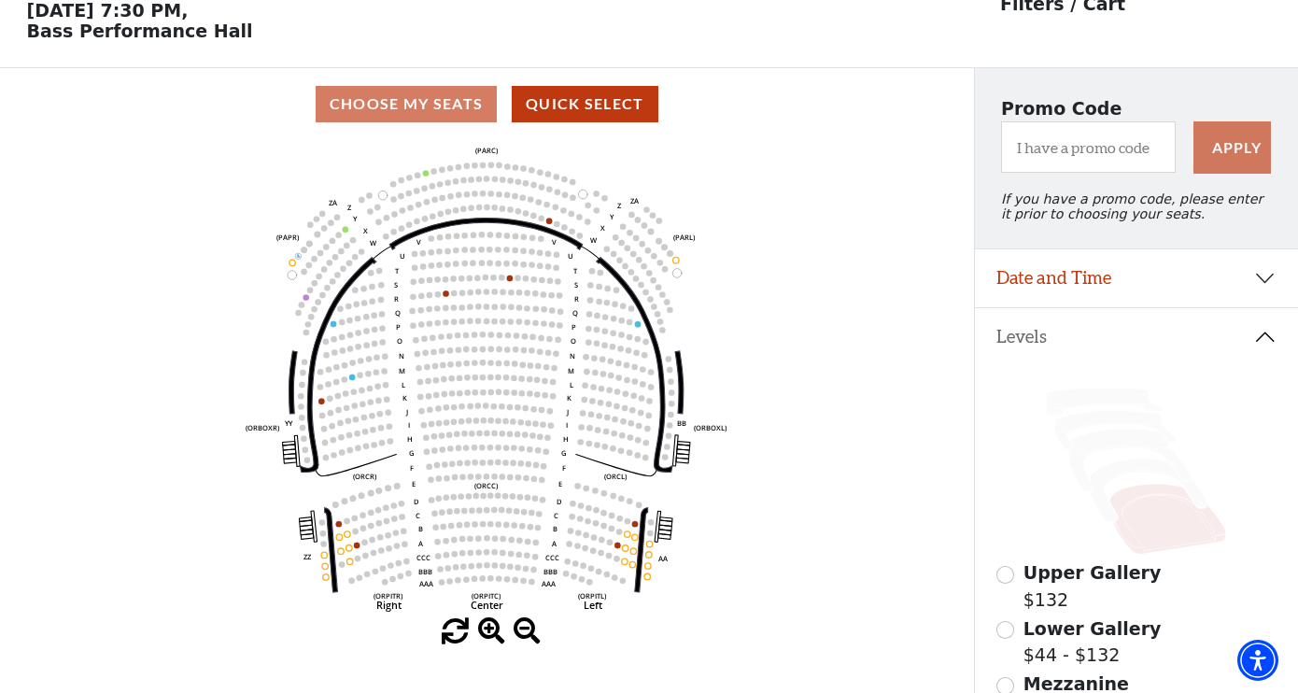
click at [337, 522] on circle at bounding box center [339, 524] width 6 height 6
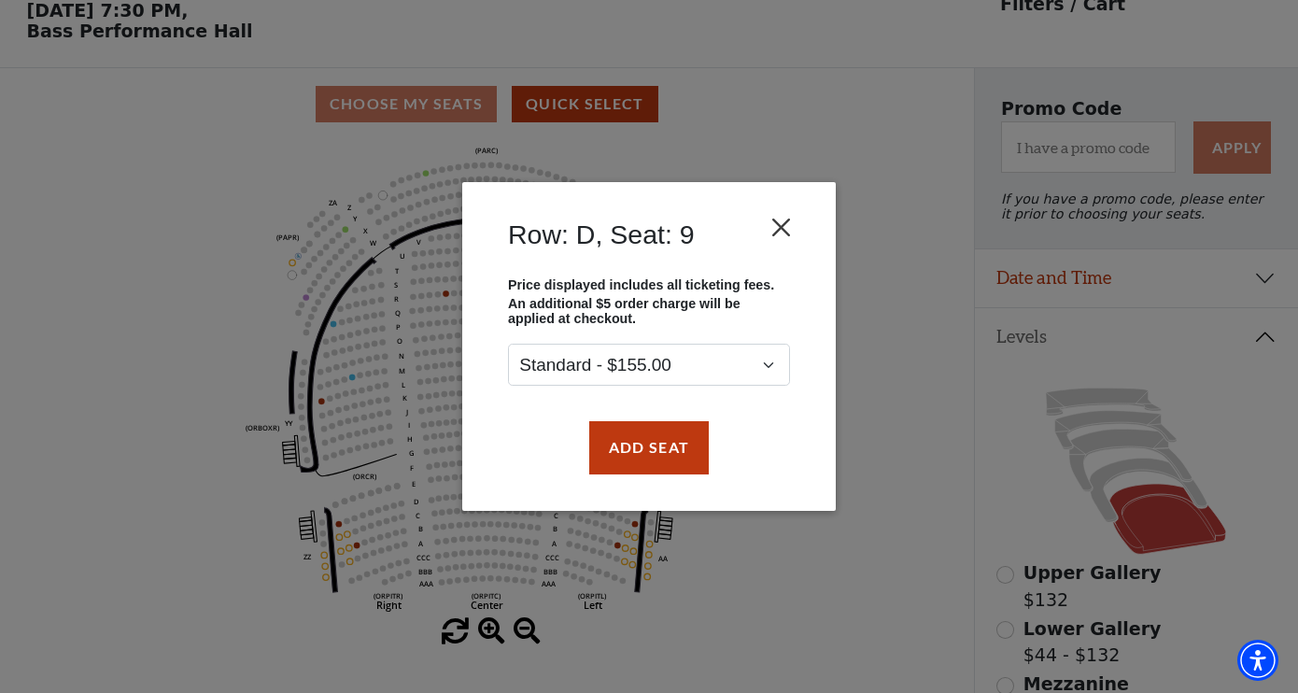
click at [776, 218] on button "Close" at bounding box center [781, 227] width 35 height 35
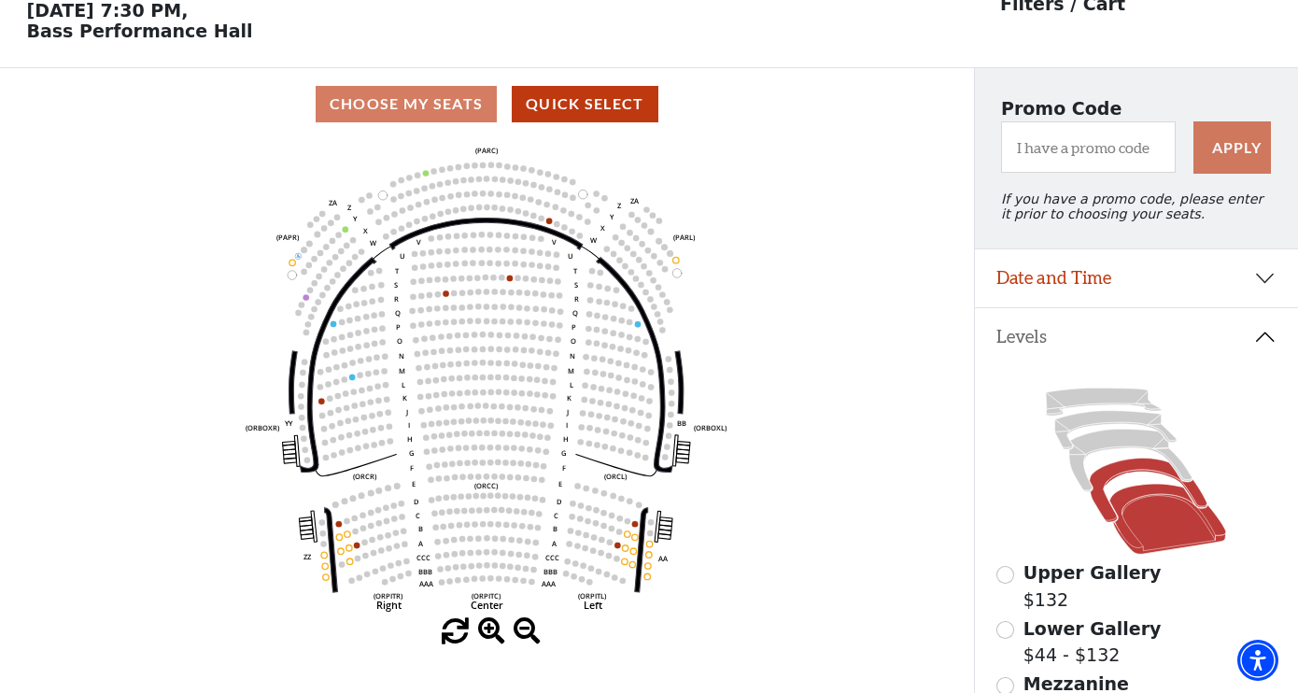
click at [1108, 472] on icon at bounding box center [1149, 489] width 118 height 63
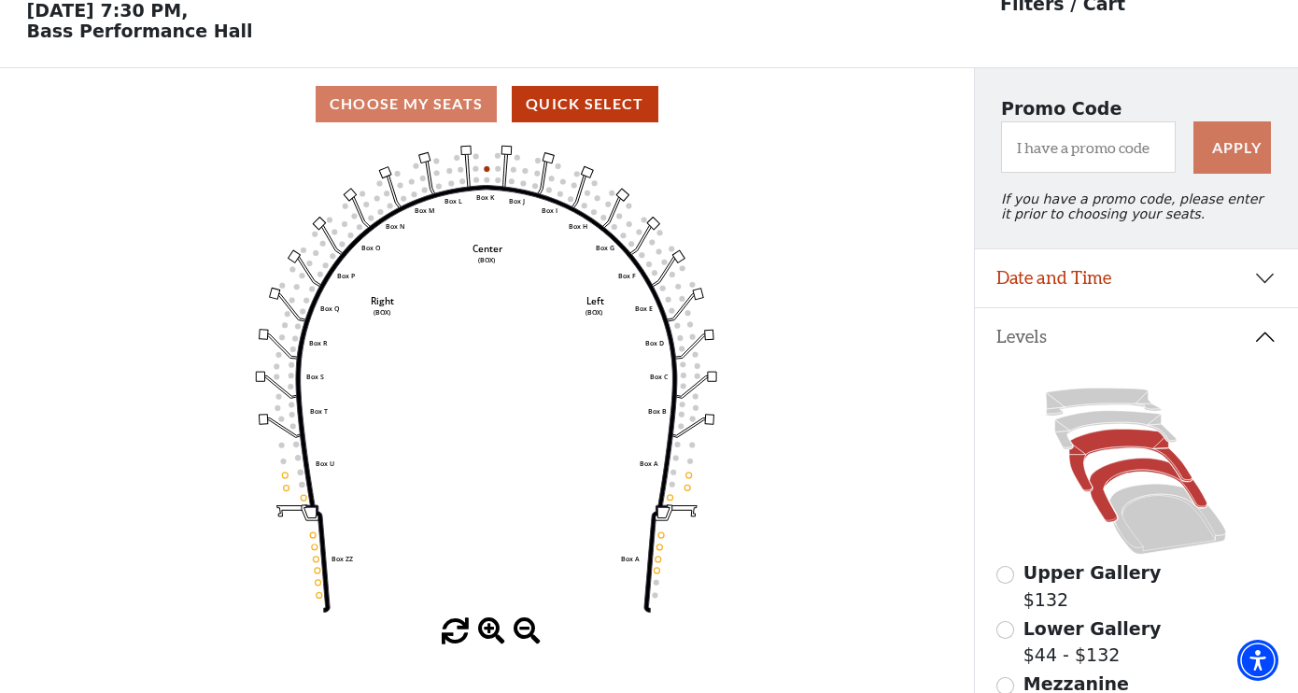
click at [1091, 443] on icon at bounding box center [1130, 460] width 122 height 63
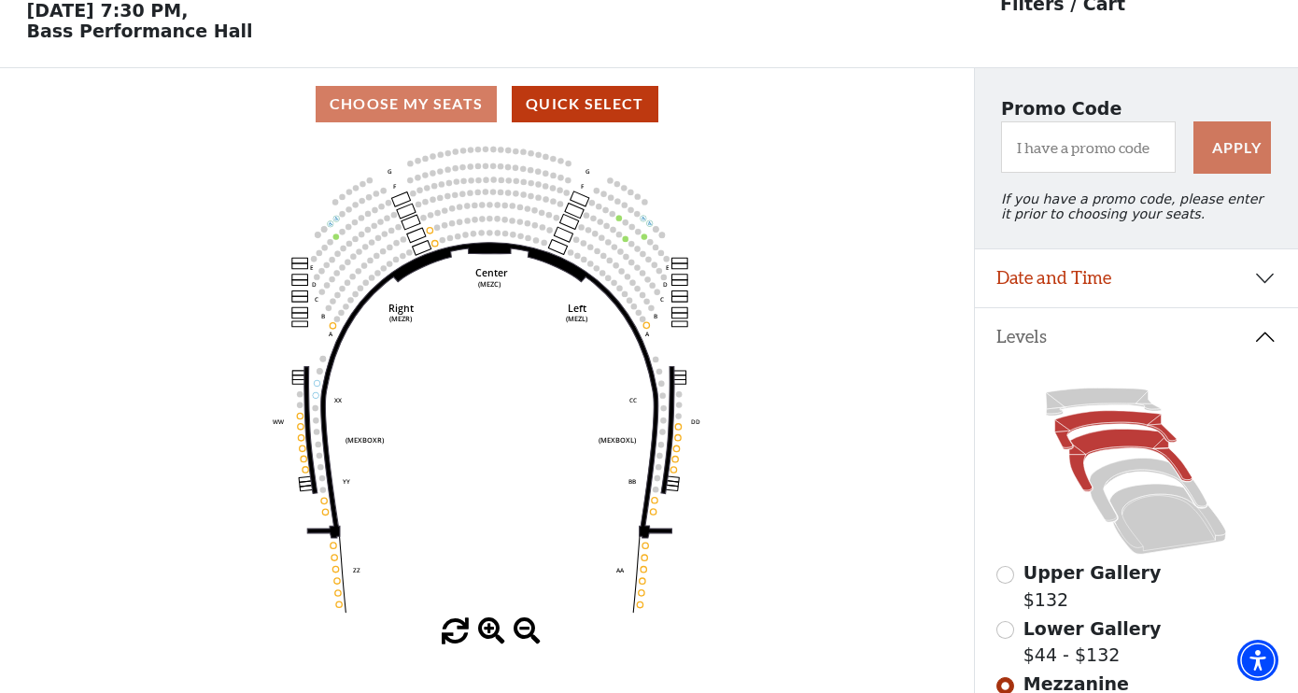
click at [1101, 417] on icon at bounding box center [1115, 430] width 121 height 38
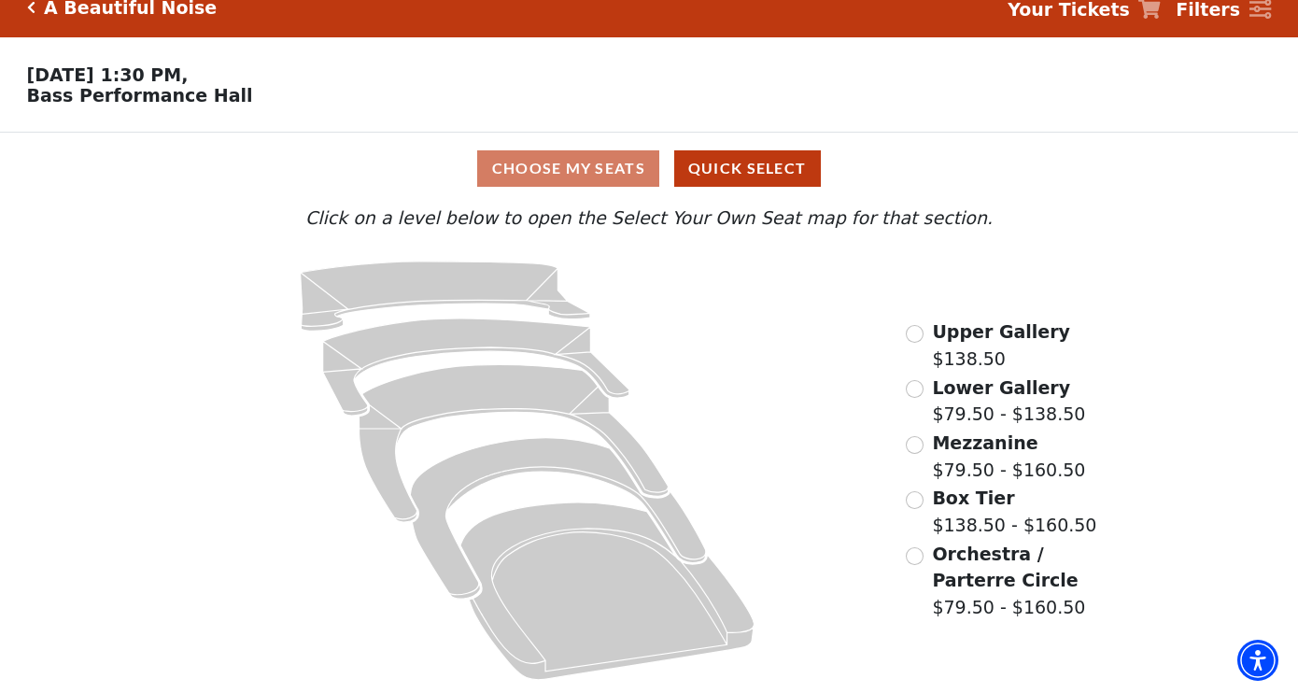
scroll to position [21, 0]
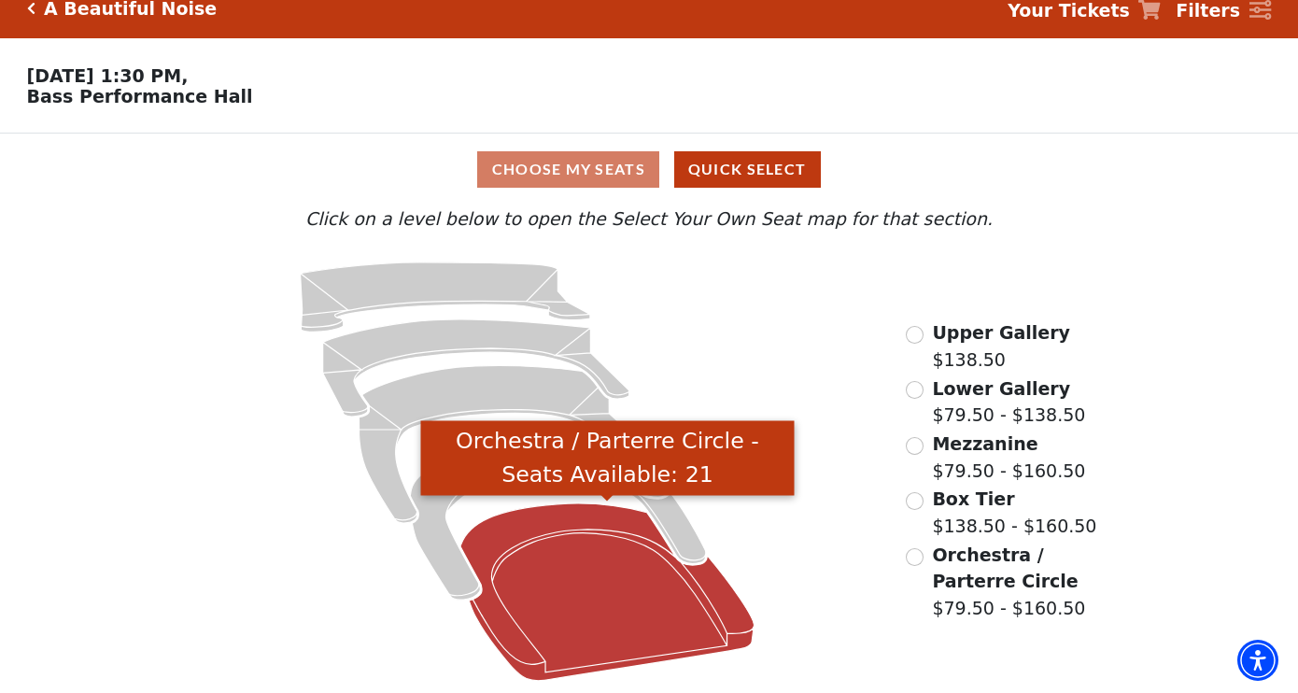
click at [574, 573] on icon "Orchestra / Parterre Circle - Seats Available: 21" at bounding box center [607, 591] width 294 height 177
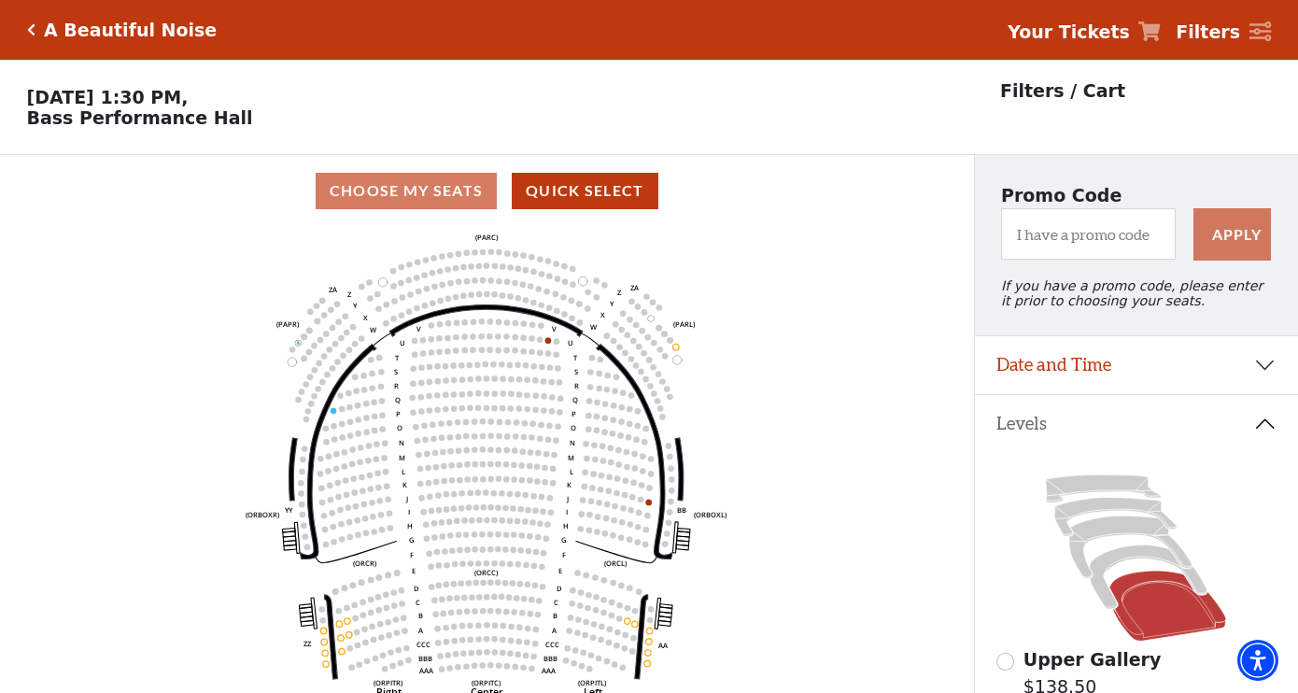
scroll to position [87, 0]
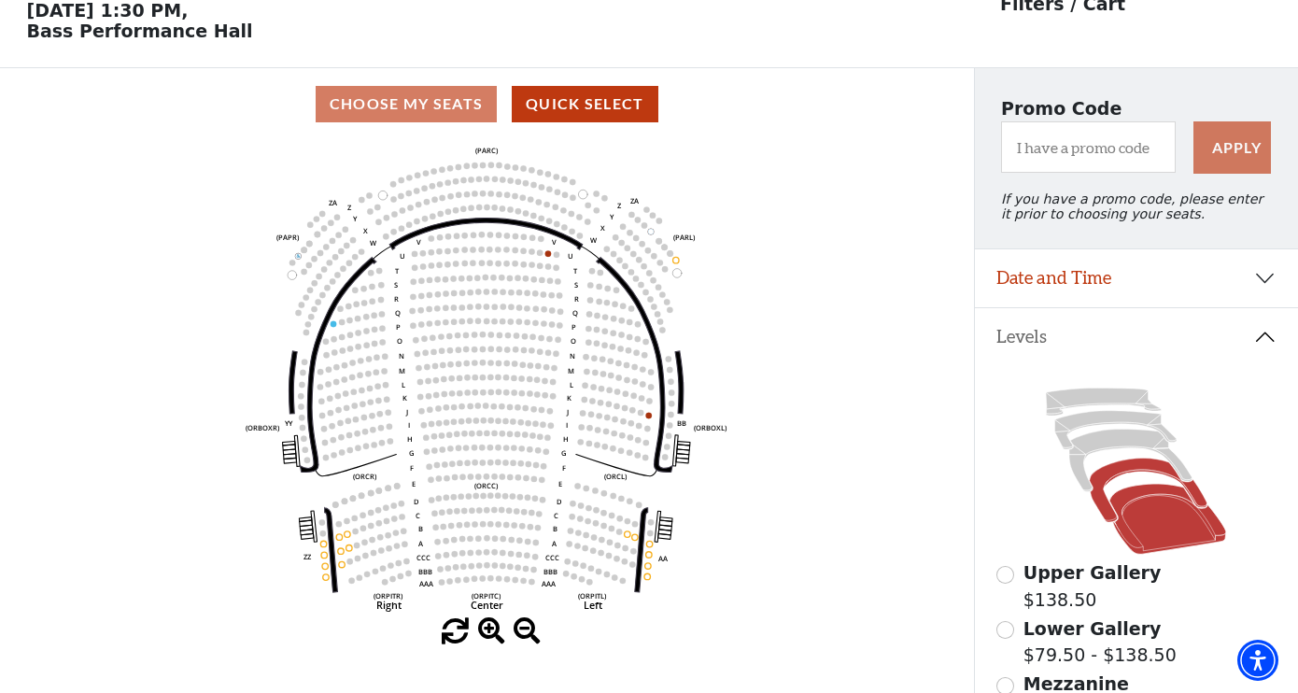
click at [1124, 468] on icon at bounding box center [1149, 489] width 118 height 63
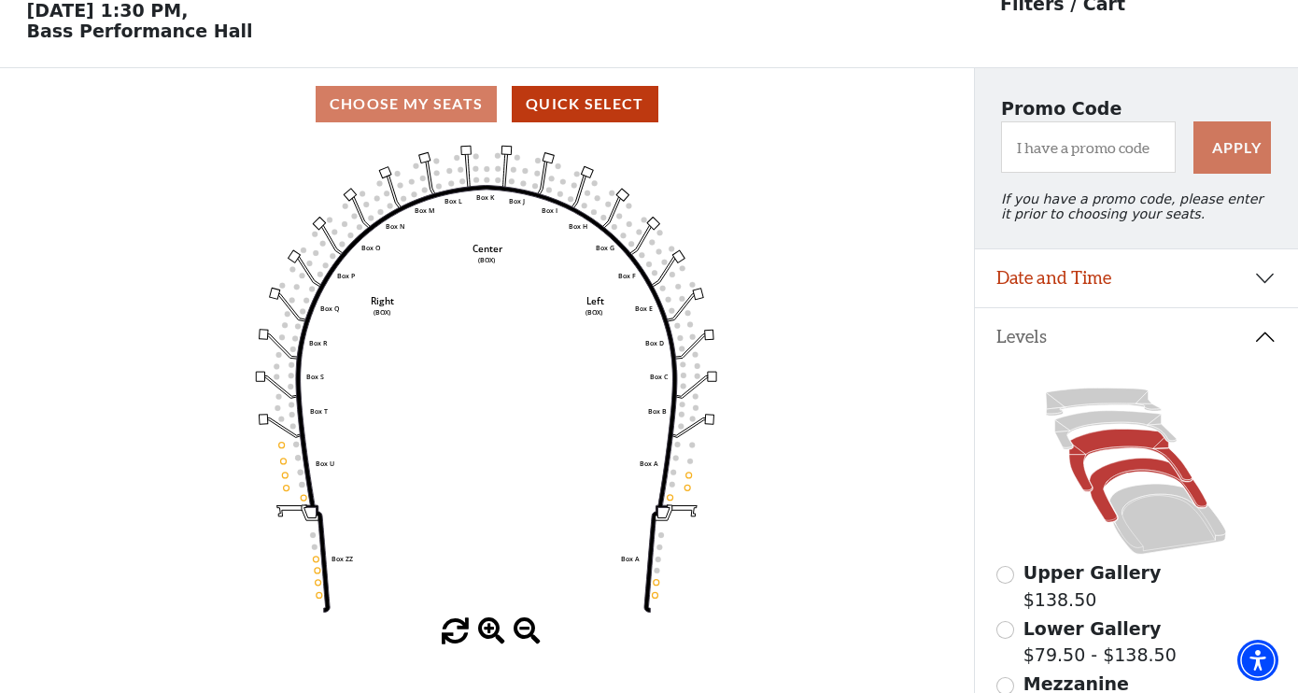
click at [1115, 443] on icon at bounding box center [1130, 460] width 122 height 63
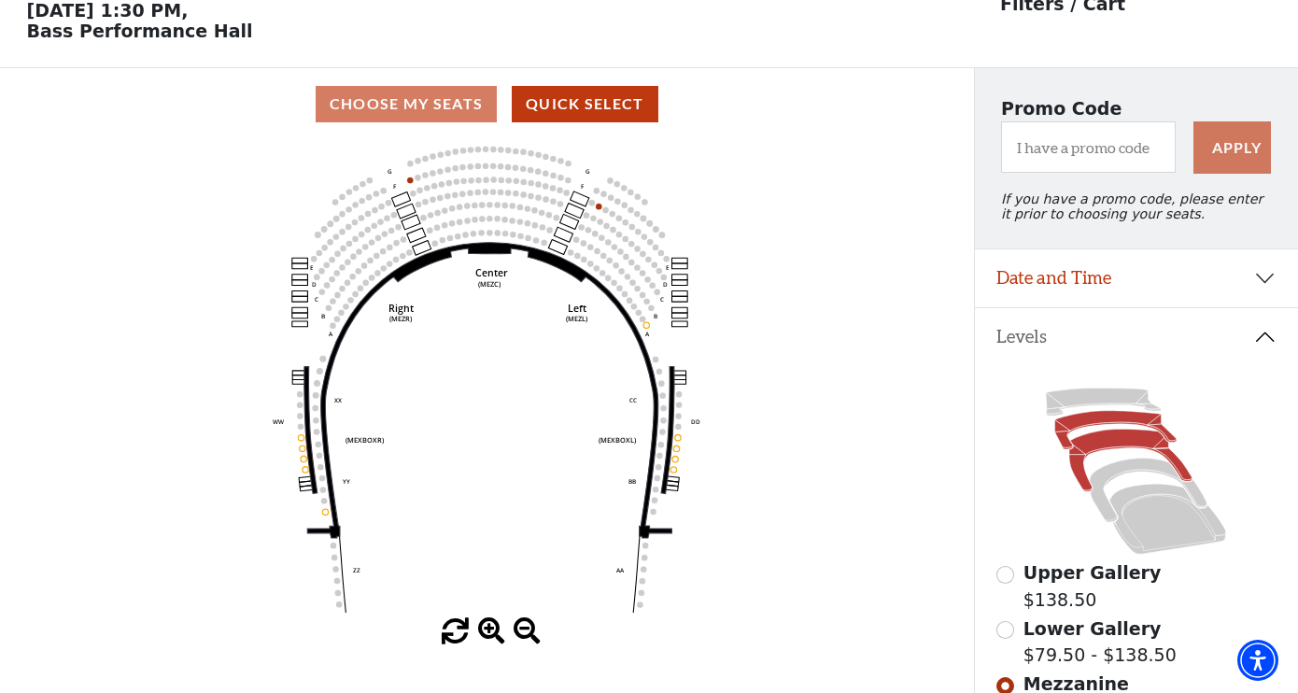
click at [1103, 420] on icon at bounding box center [1115, 430] width 121 height 38
